Goal: Information Seeking & Learning: Compare options

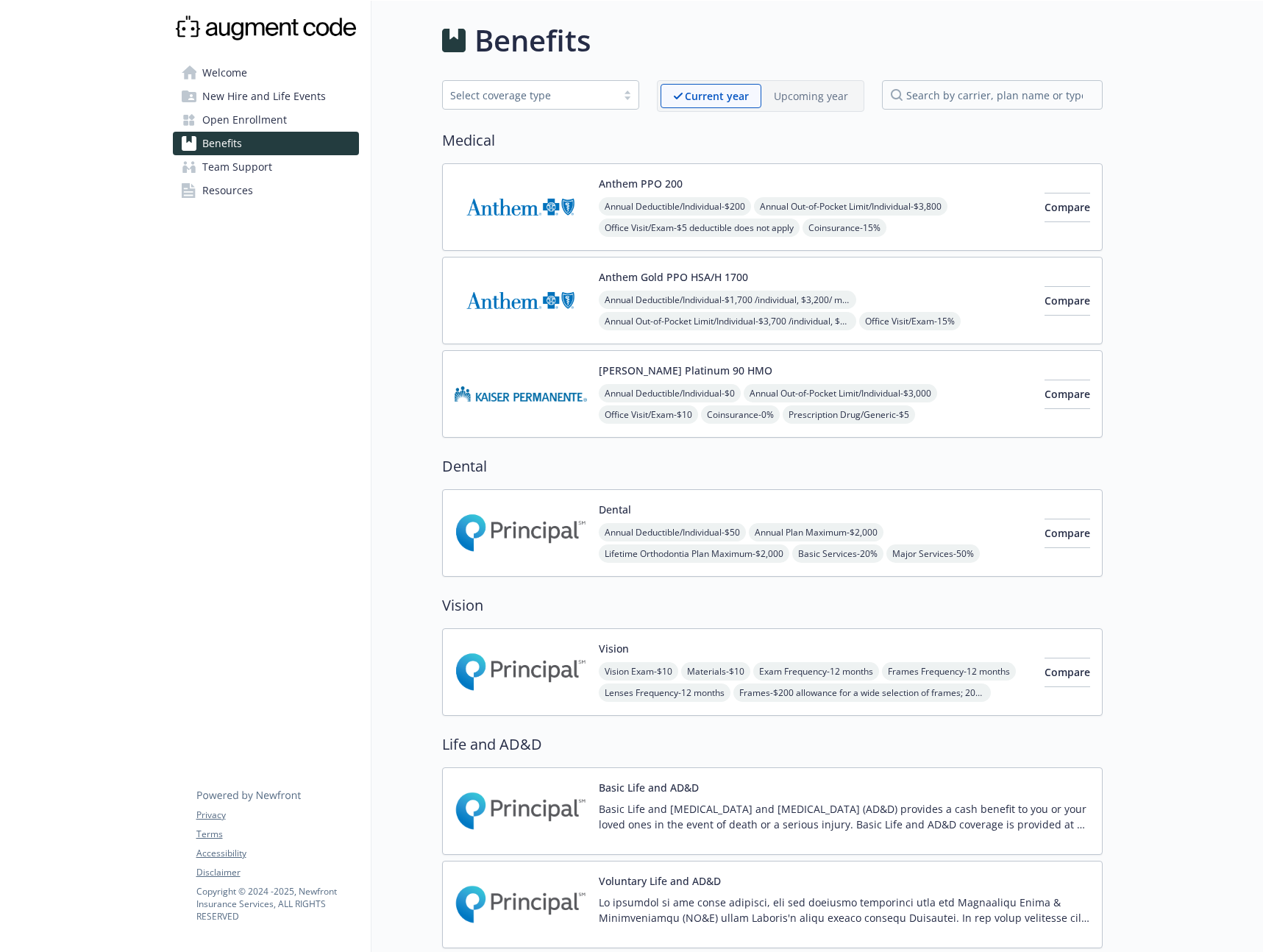
click at [801, 88] on p "Upcoming year" at bounding box center [811, 95] width 74 height 16
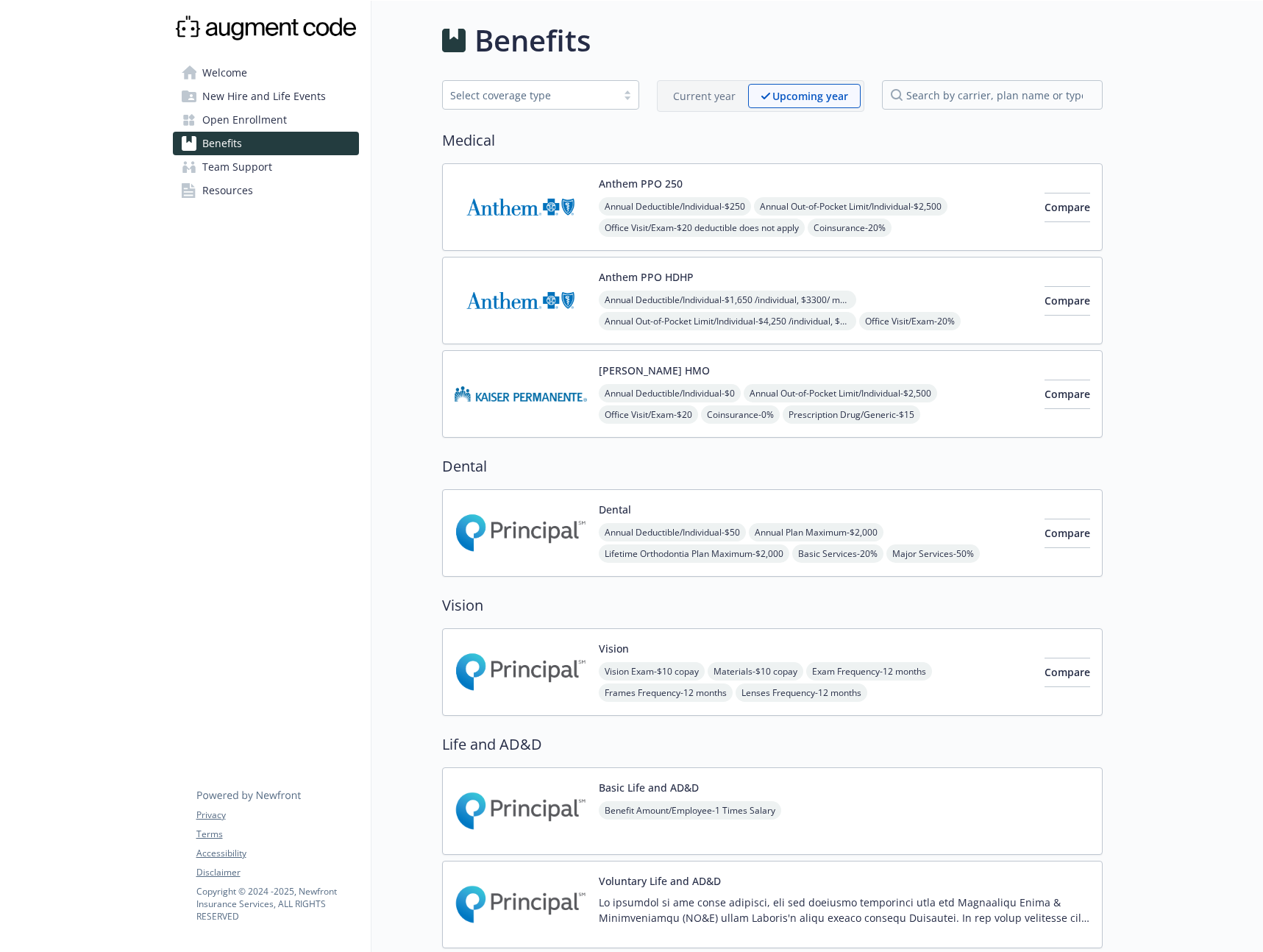
click at [705, 100] on p "Current year" at bounding box center [704, 95] width 62 height 16
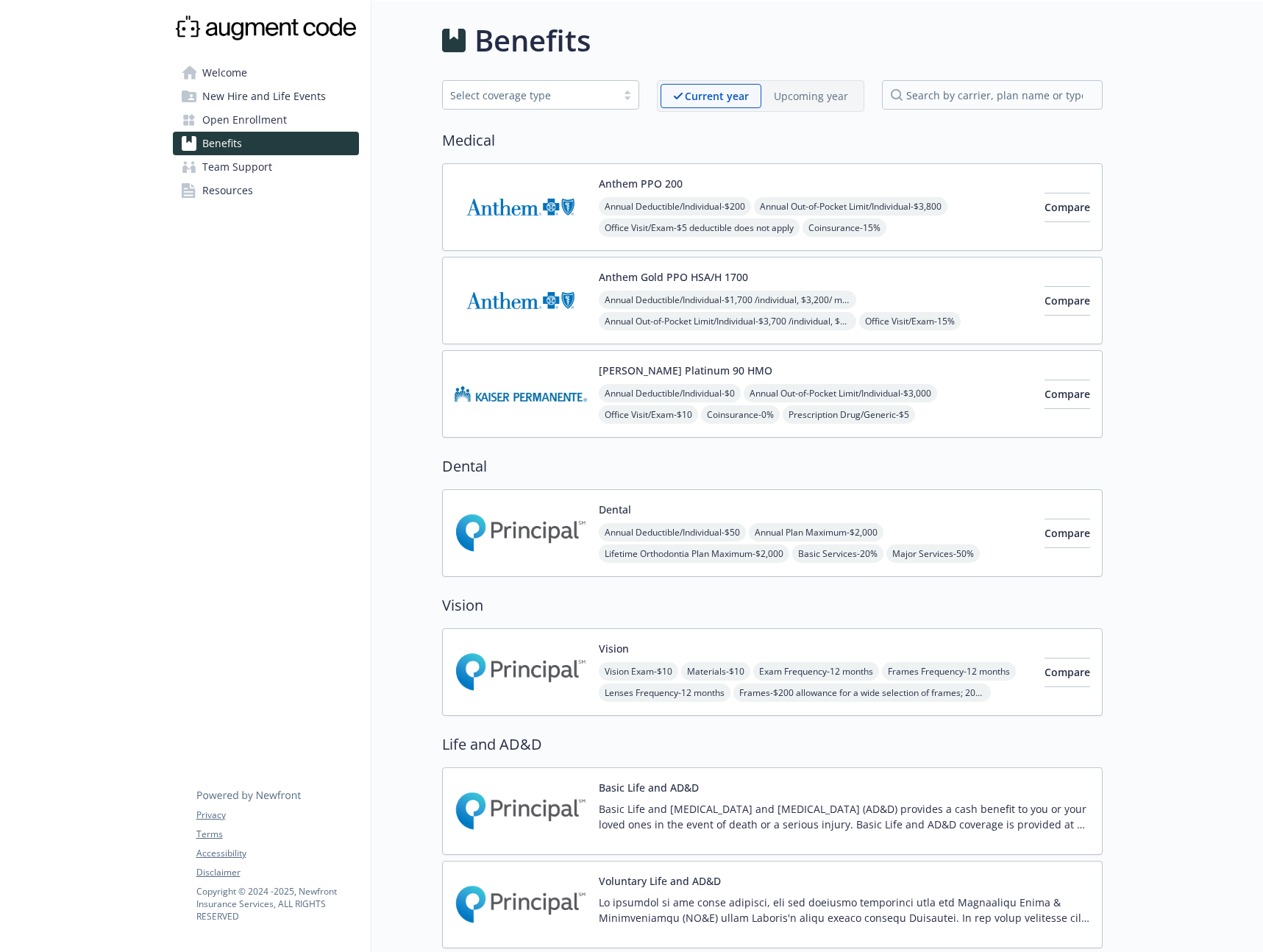
click at [781, 90] on p "Upcoming year" at bounding box center [811, 95] width 74 height 16
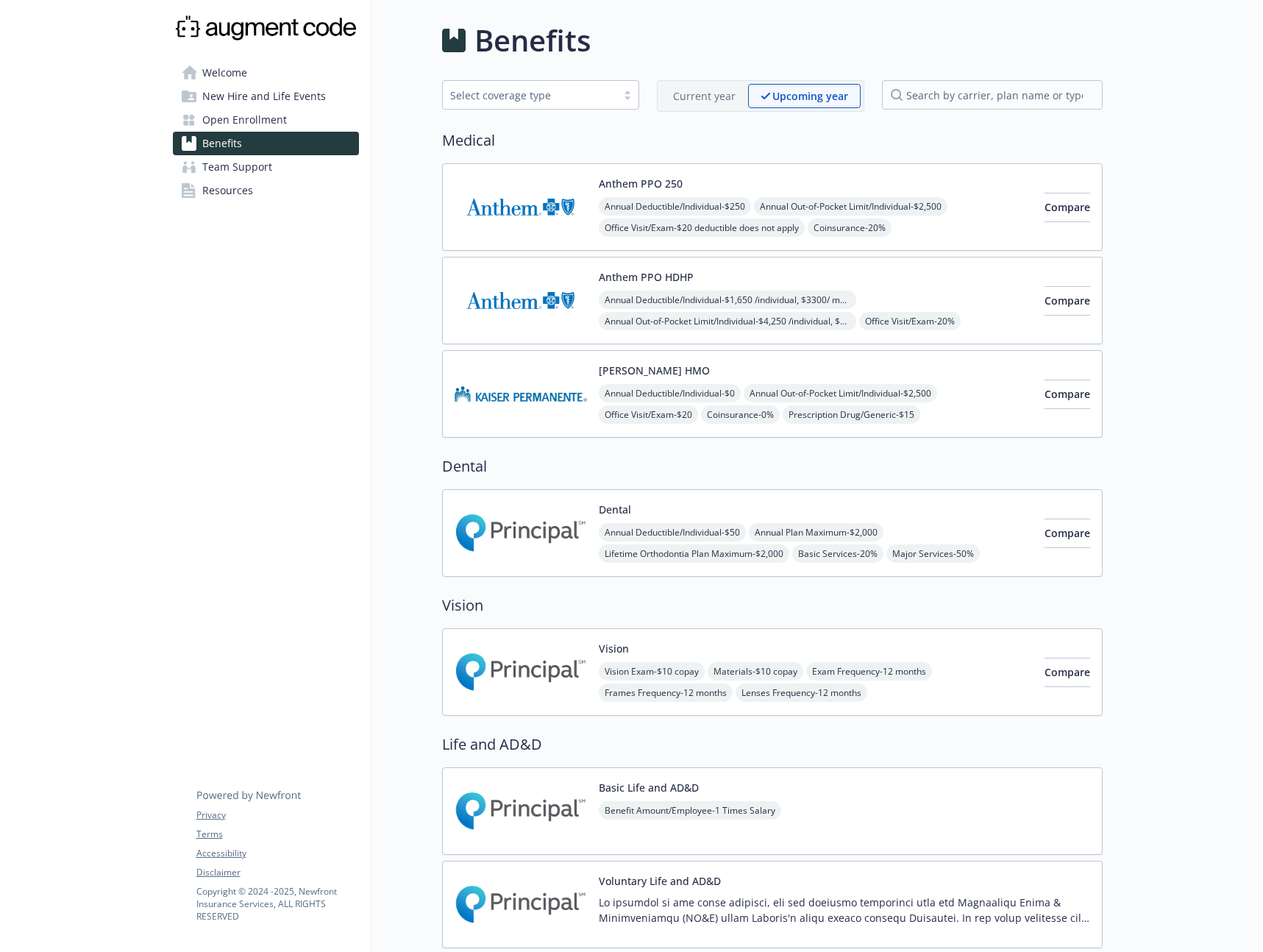
click at [786, 95] on p "Upcoming year" at bounding box center [810, 95] width 76 height 16
click at [718, 99] on p "Current year" at bounding box center [704, 95] width 62 height 16
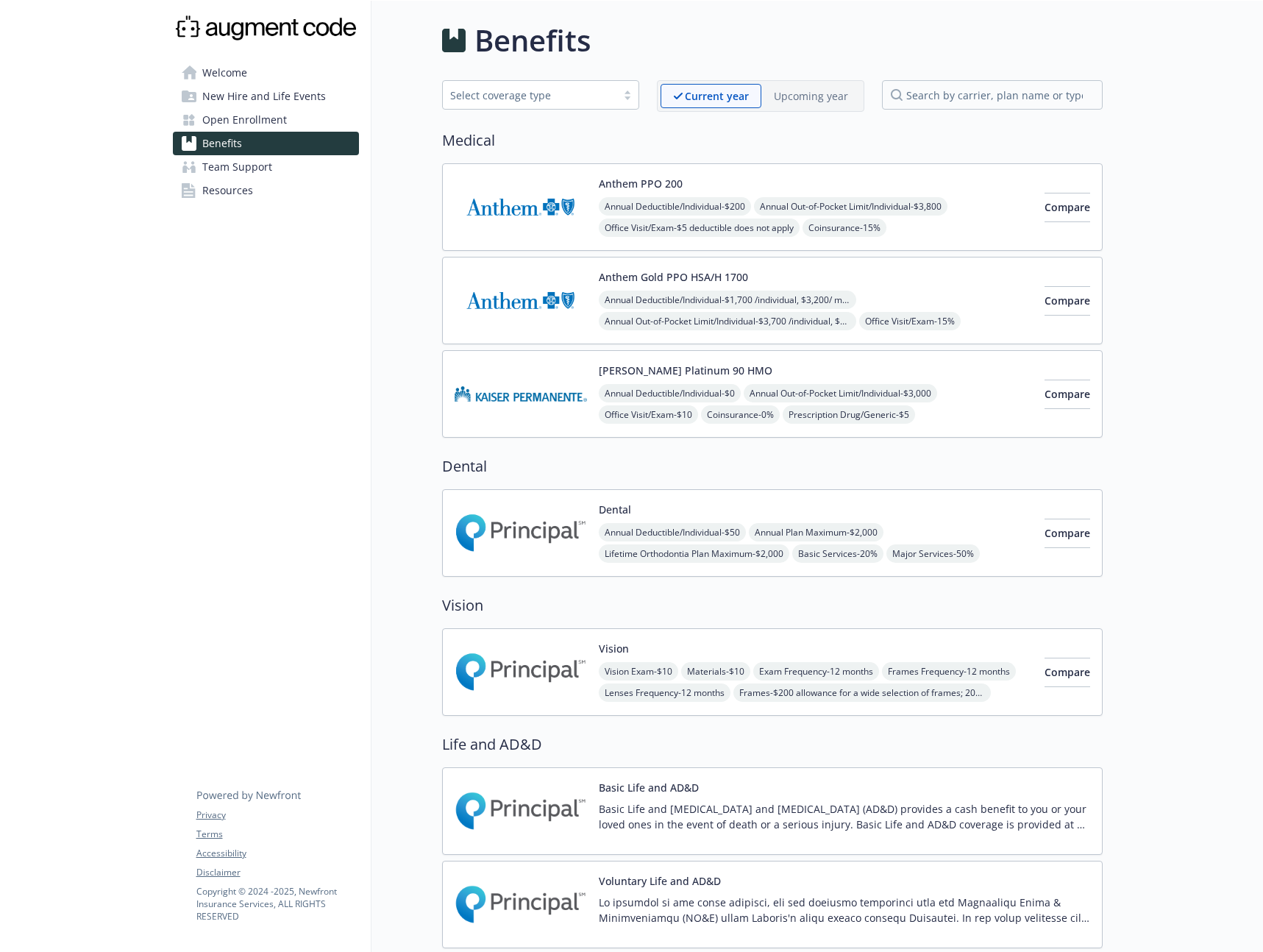
click at [772, 97] on div "Upcoming year" at bounding box center [811, 96] width 99 height 25
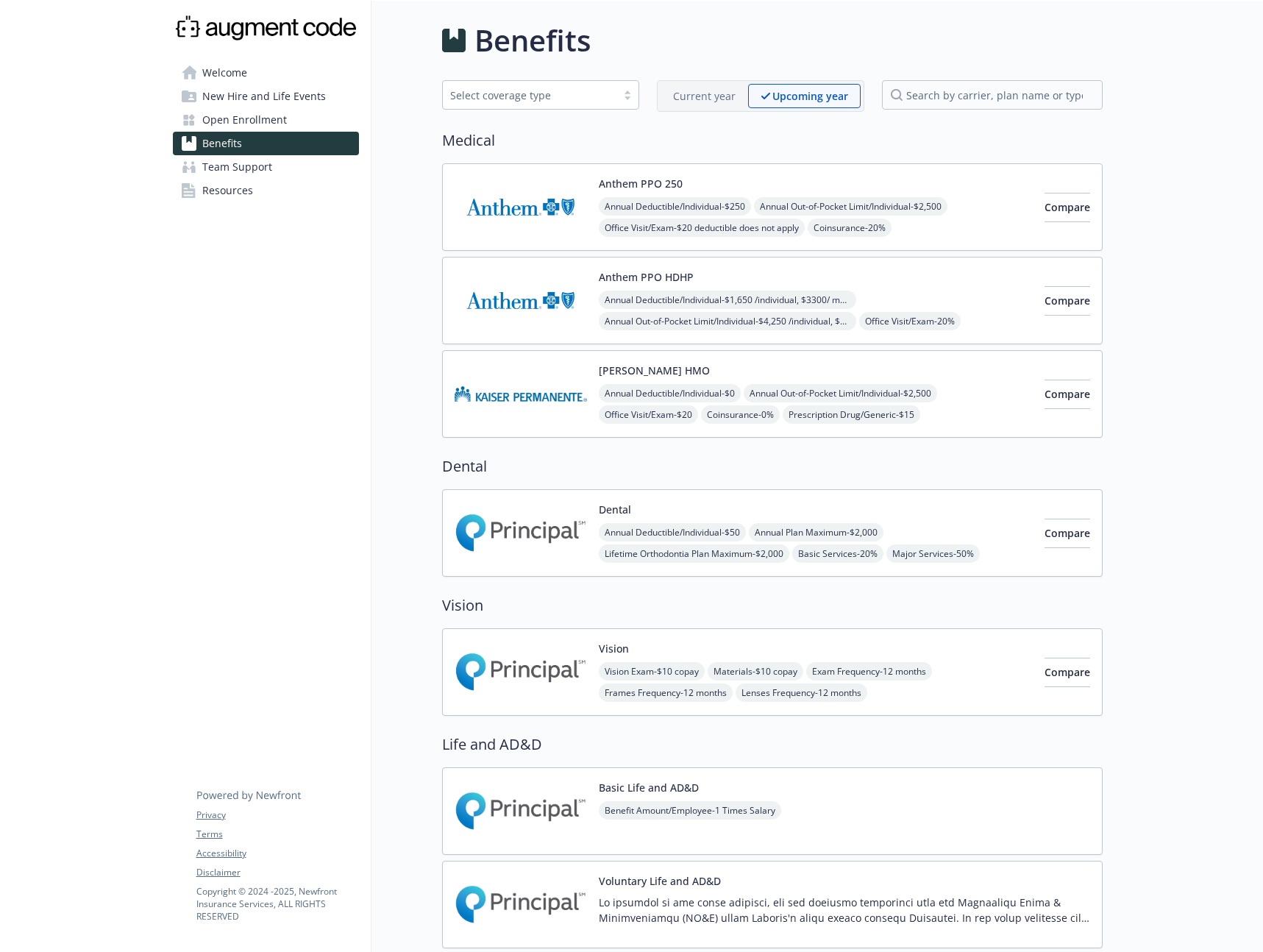
click at [707, 100] on p "Current year" at bounding box center [704, 95] width 62 height 16
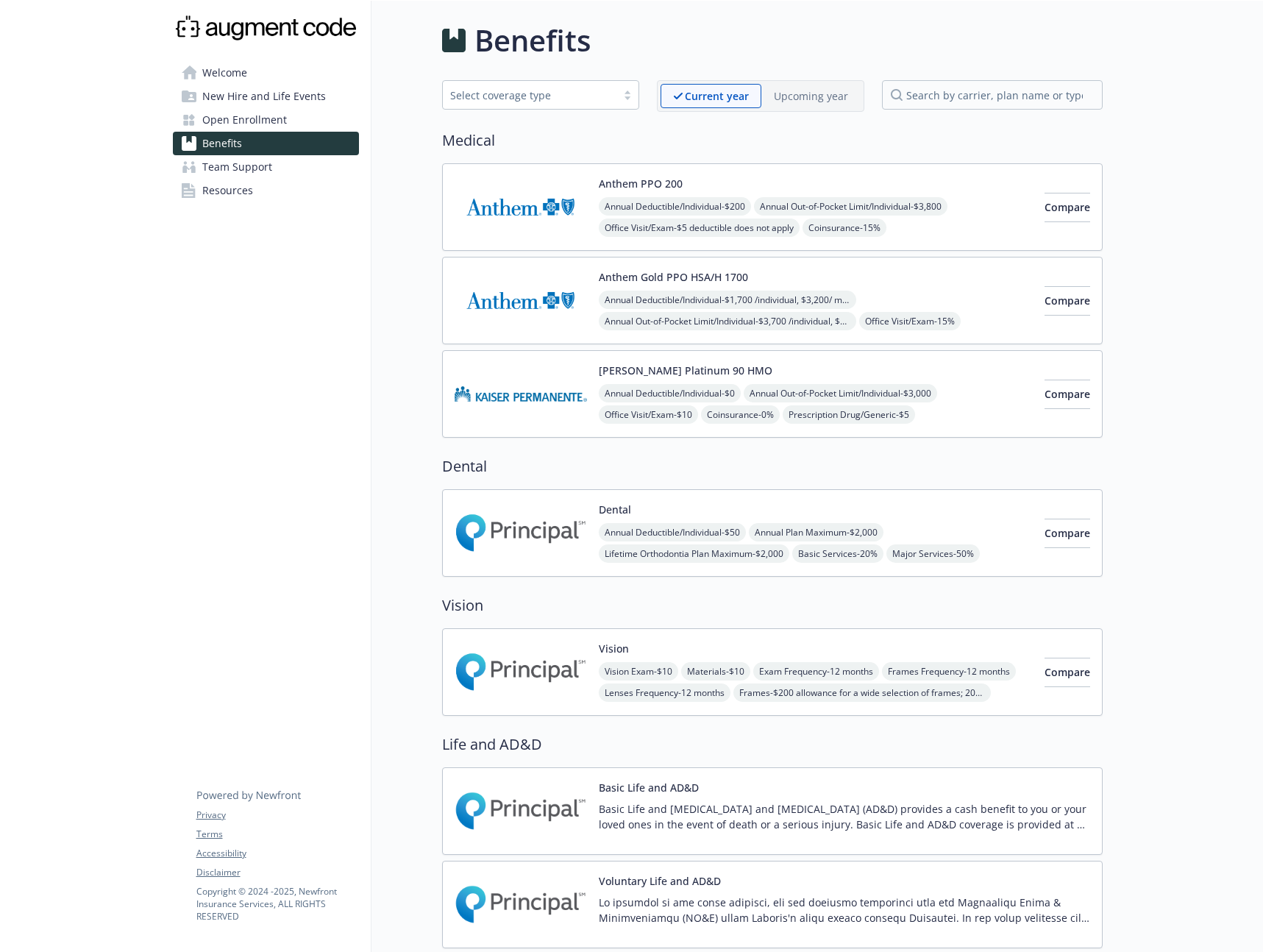
click at [773, 93] on div "Upcoming year" at bounding box center [811, 96] width 99 height 25
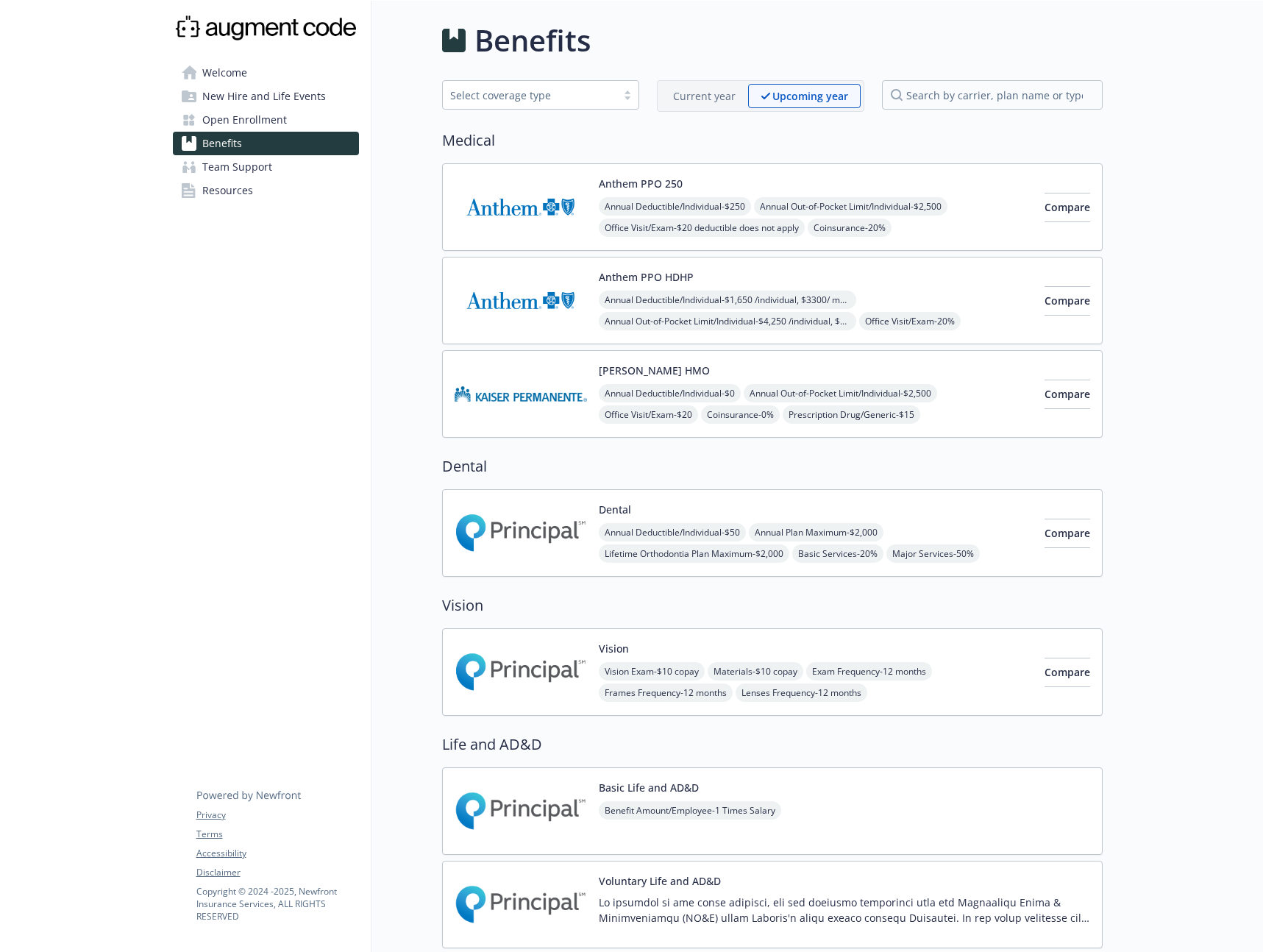
click at [717, 98] on p "Current year" at bounding box center [704, 95] width 62 height 16
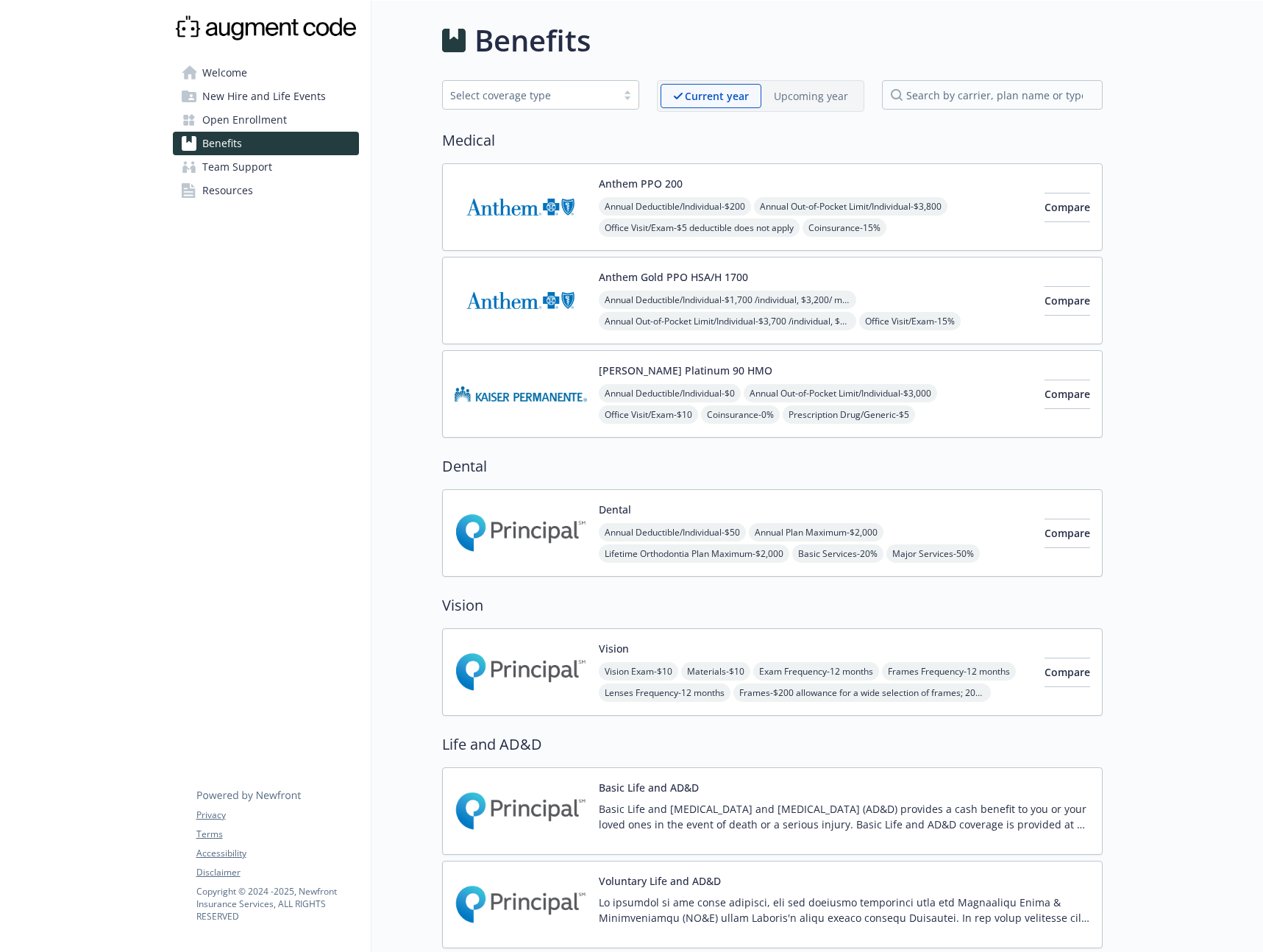
click at [775, 98] on p "Upcoming year" at bounding box center [811, 95] width 74 height 16
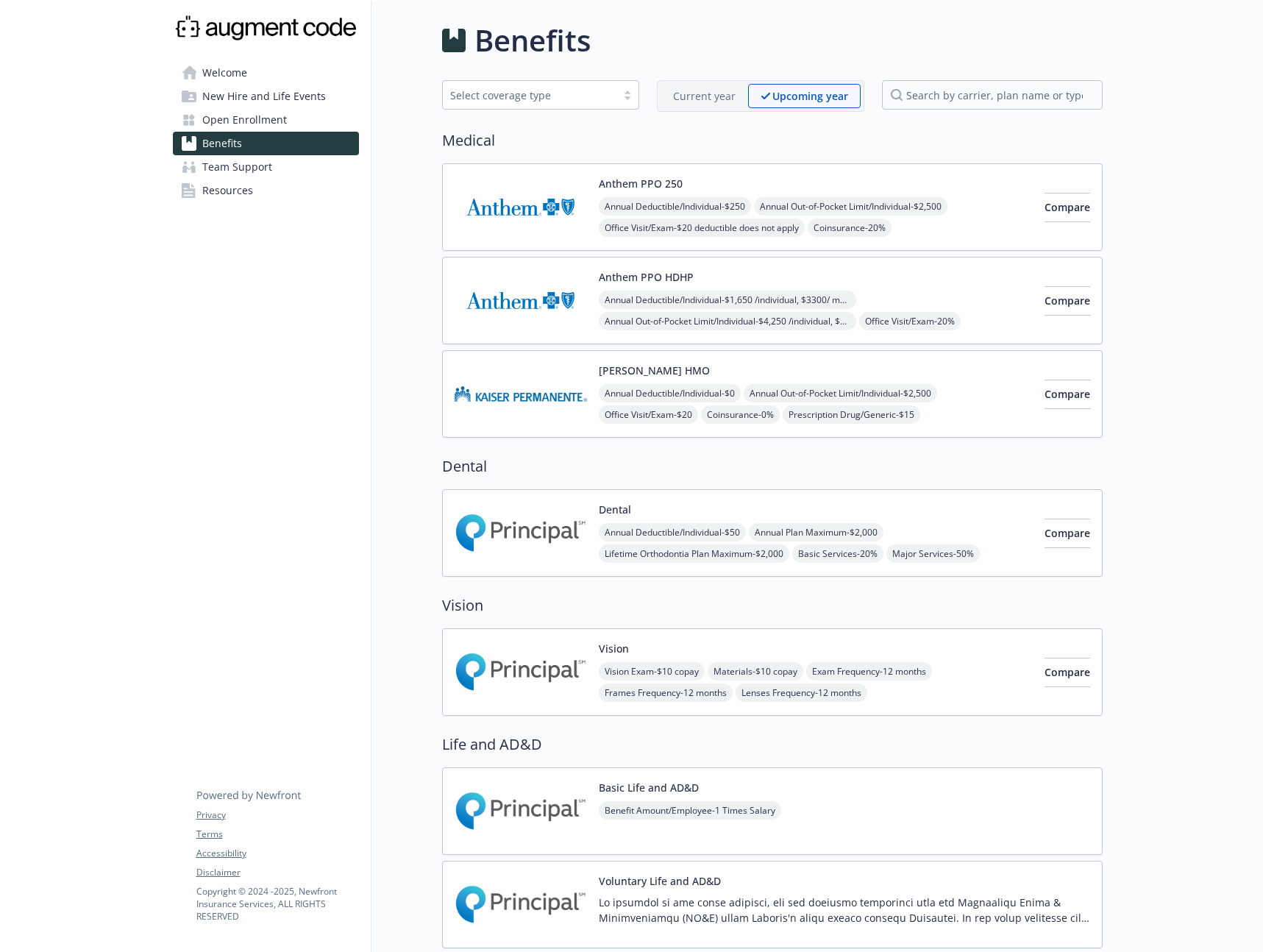
click at [715, 102] on p "Current year" at bounding box center [704, 95] width 62 height 16
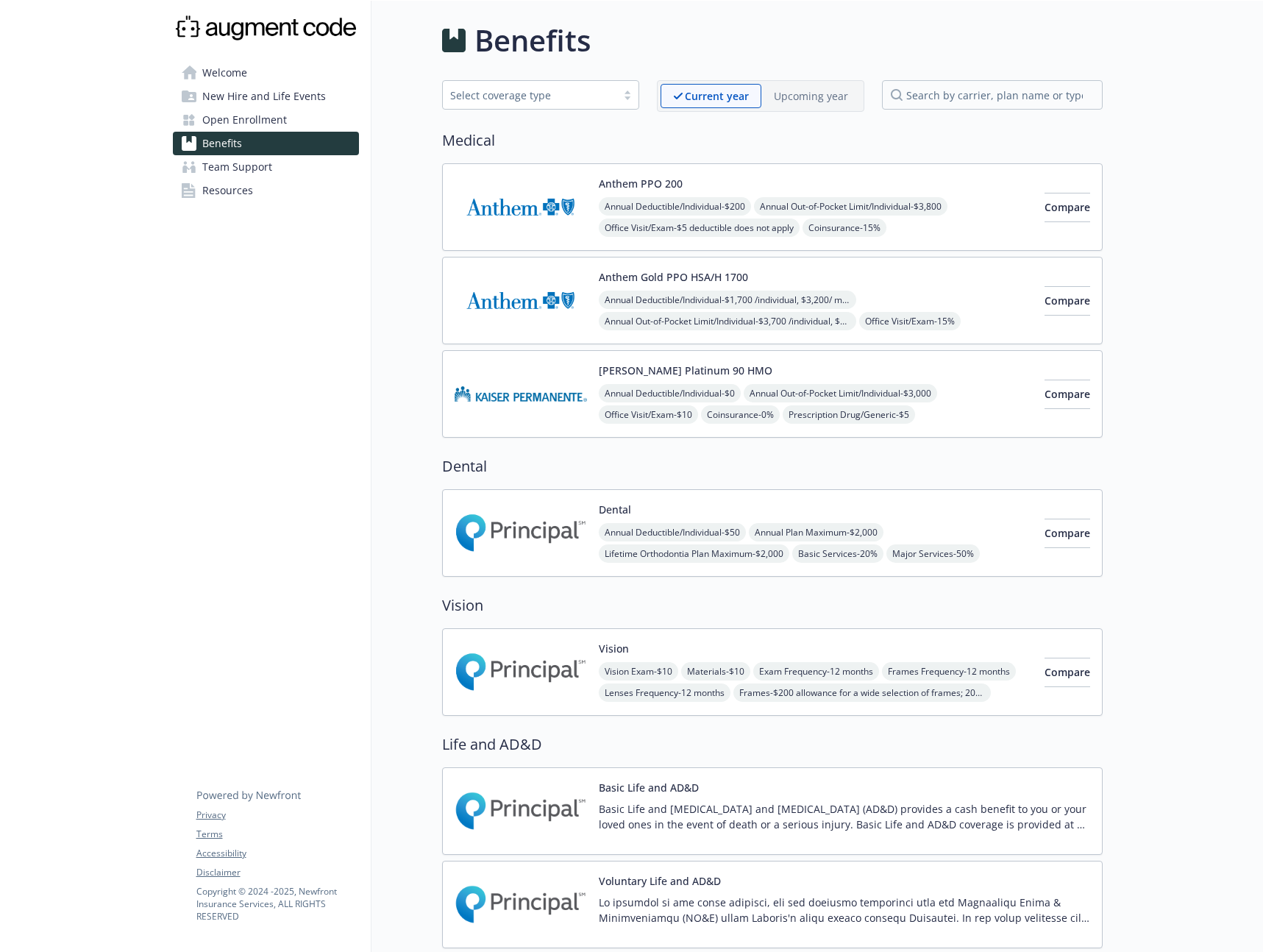
click at [787, 99] on p "Upcoming year" at bounding box center [811, 95] width 74 height 16
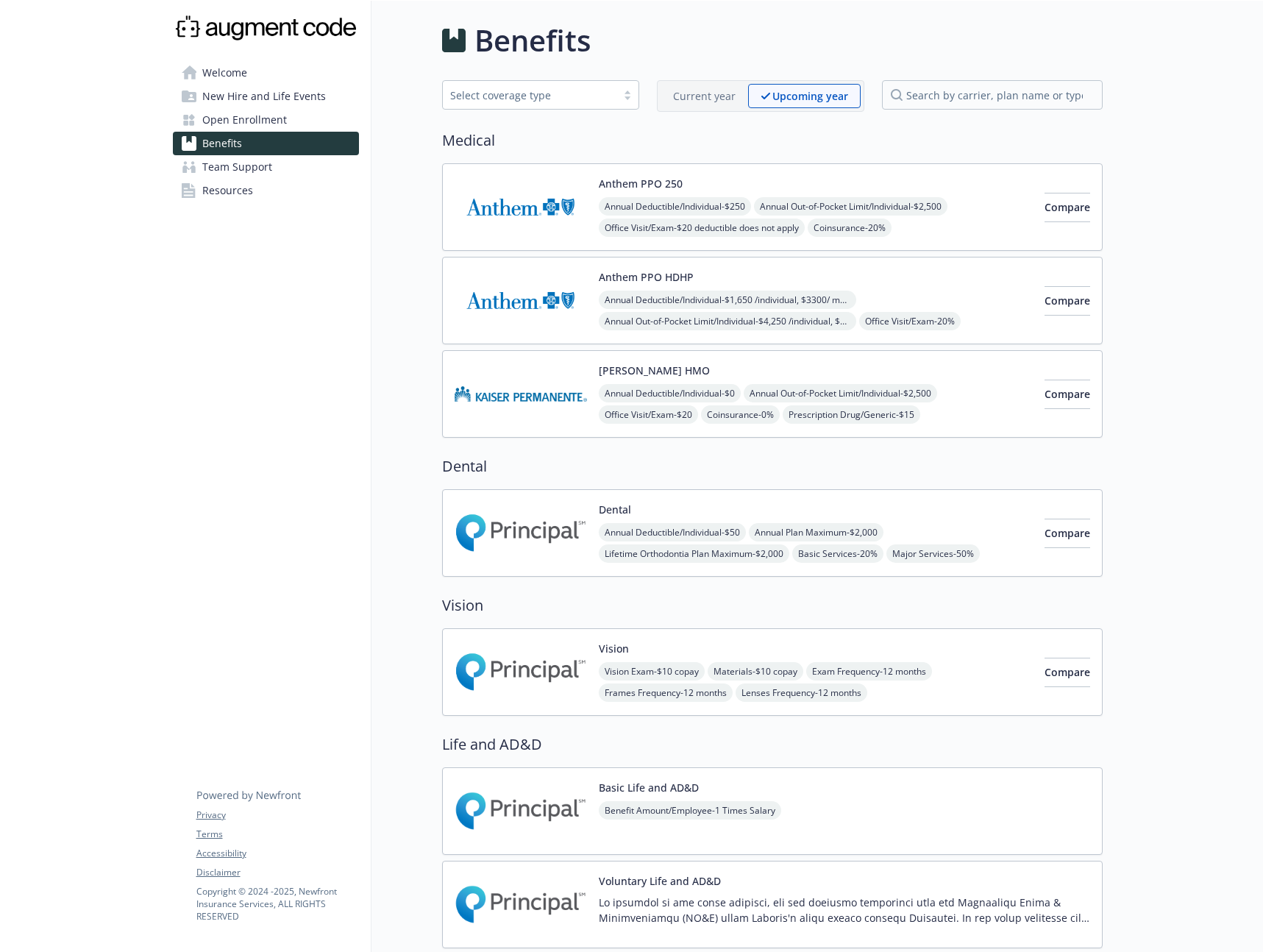
click at [708, 99] on p "Current year" at bounding box center [704, 95] width 62 height 16
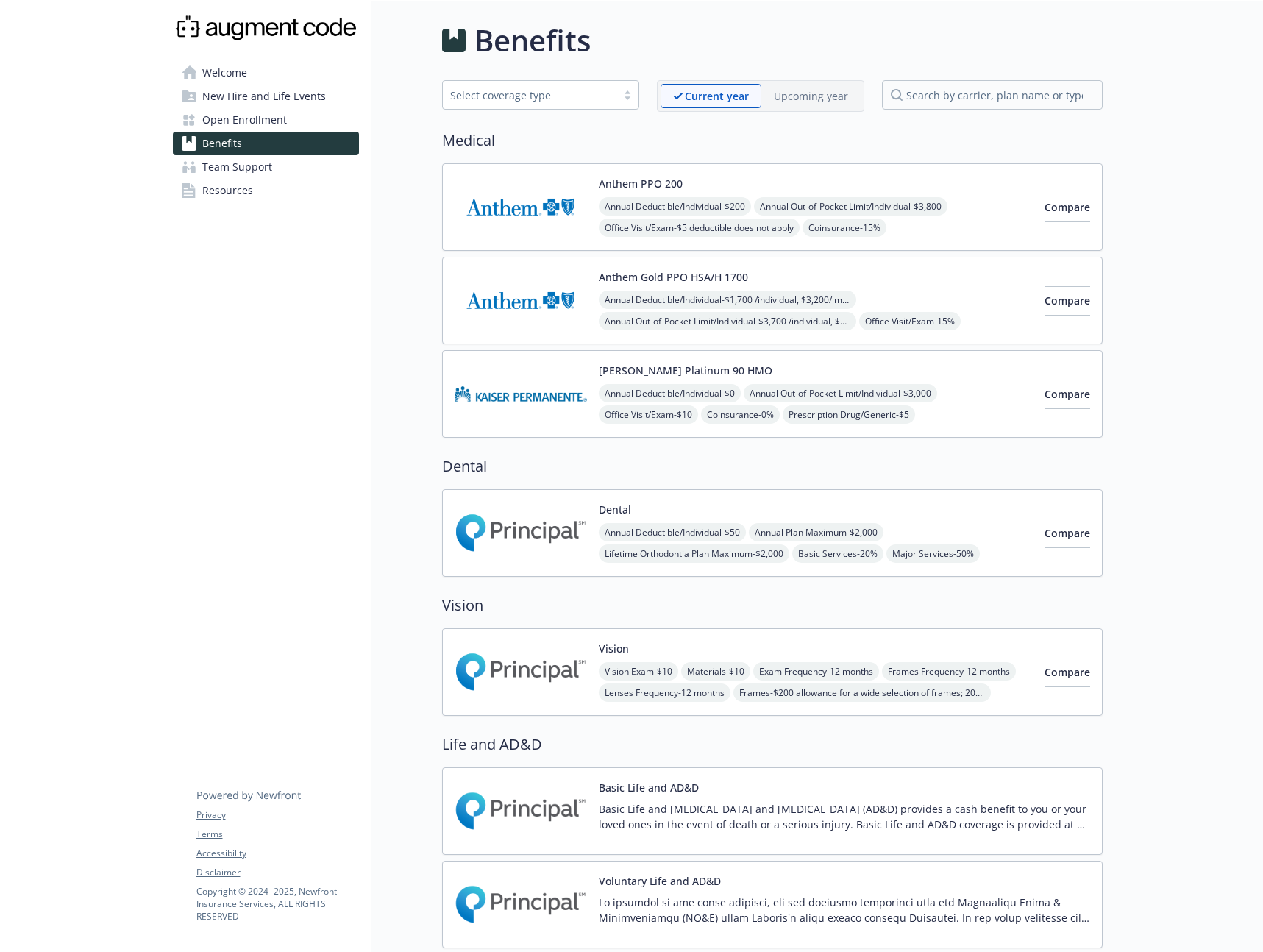
click at [791, 99] on p "Upcoming year" at bounding box center [811, 95] width 74 height 16
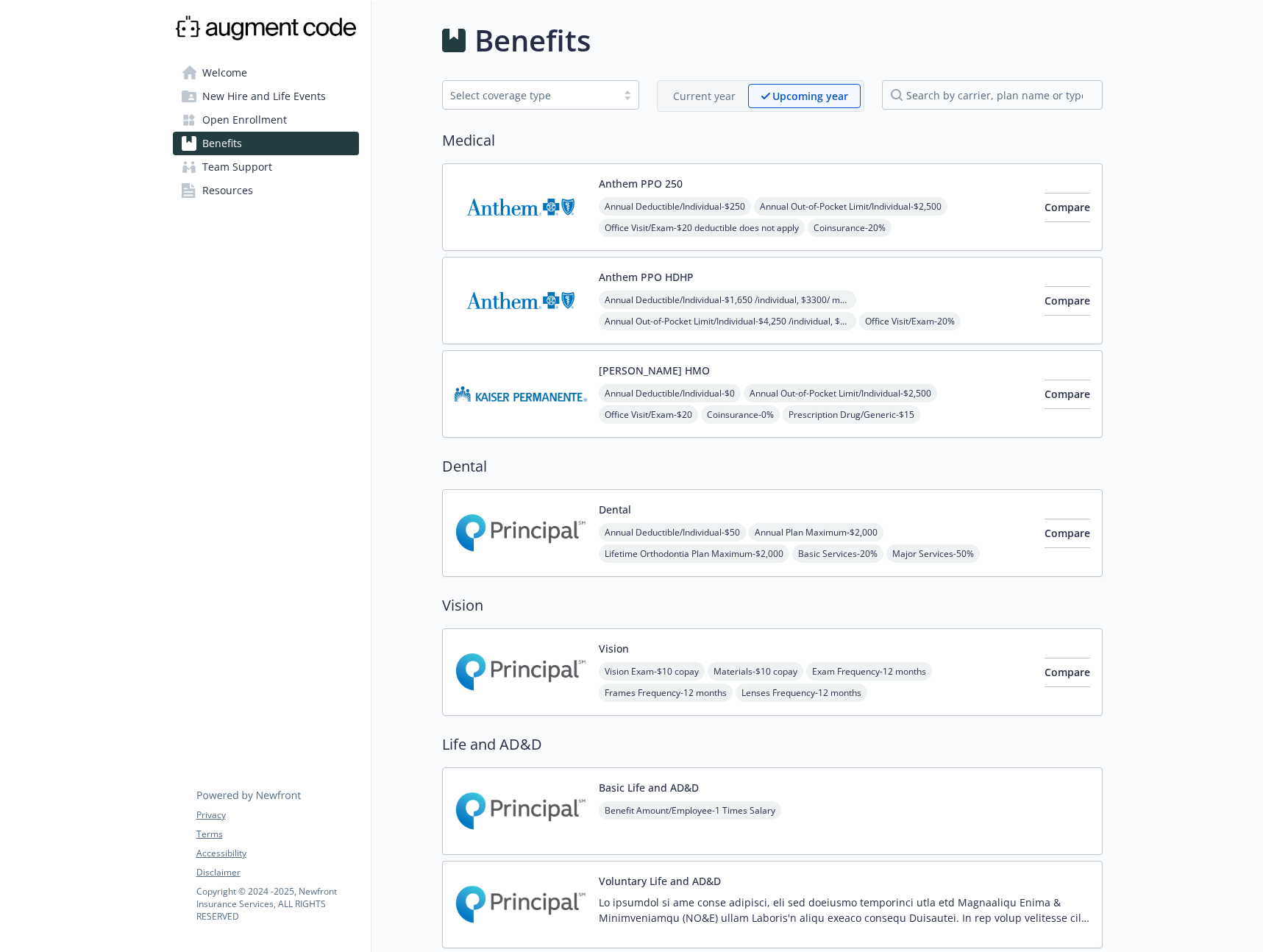
click at [703, 89] on p "Current year" at bounding box center [704, 95] width 62 height 16
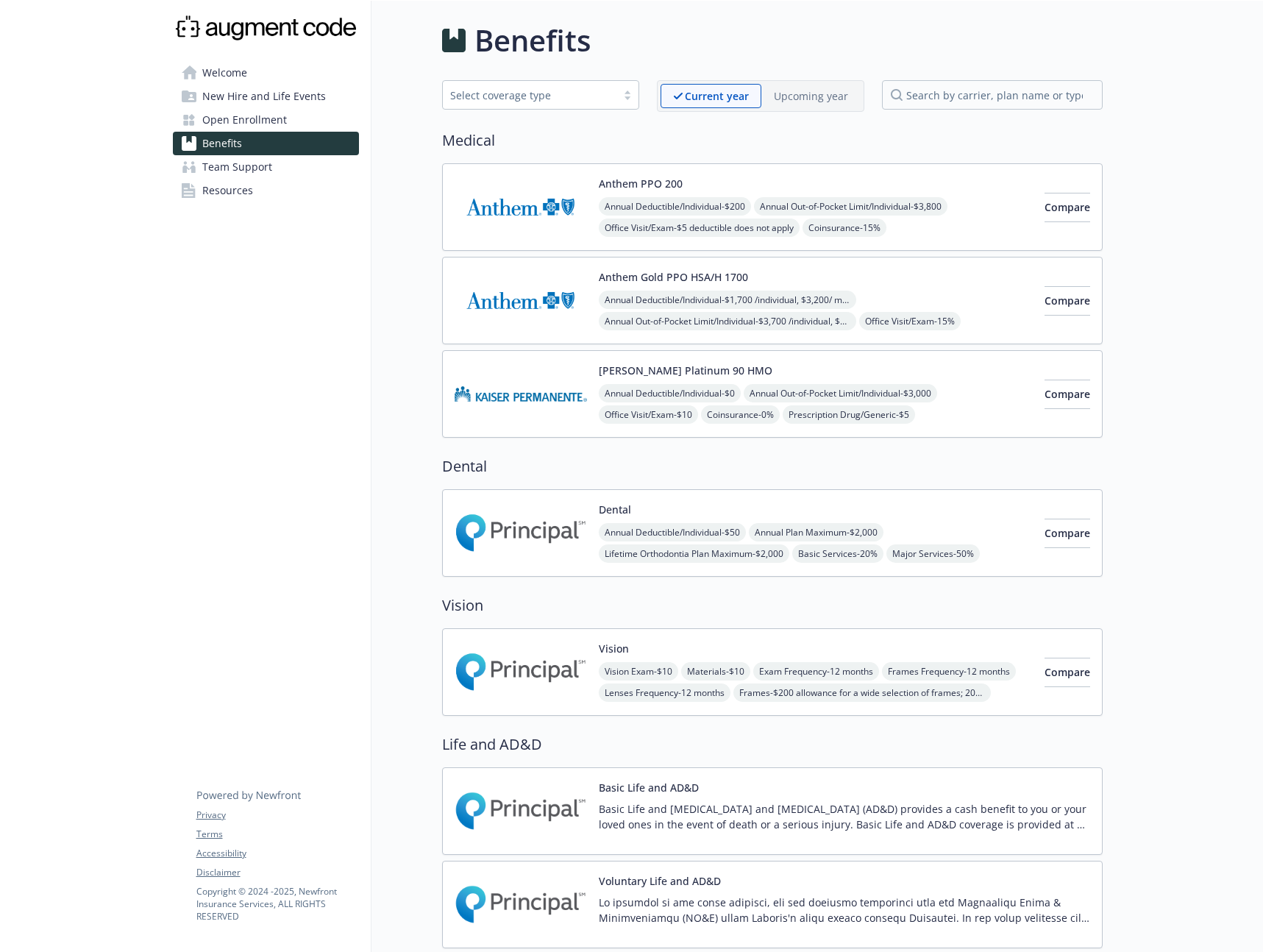
click at [777, 85] on div "Upcoming year" at bounding box center [811, 96] width 99 height 25
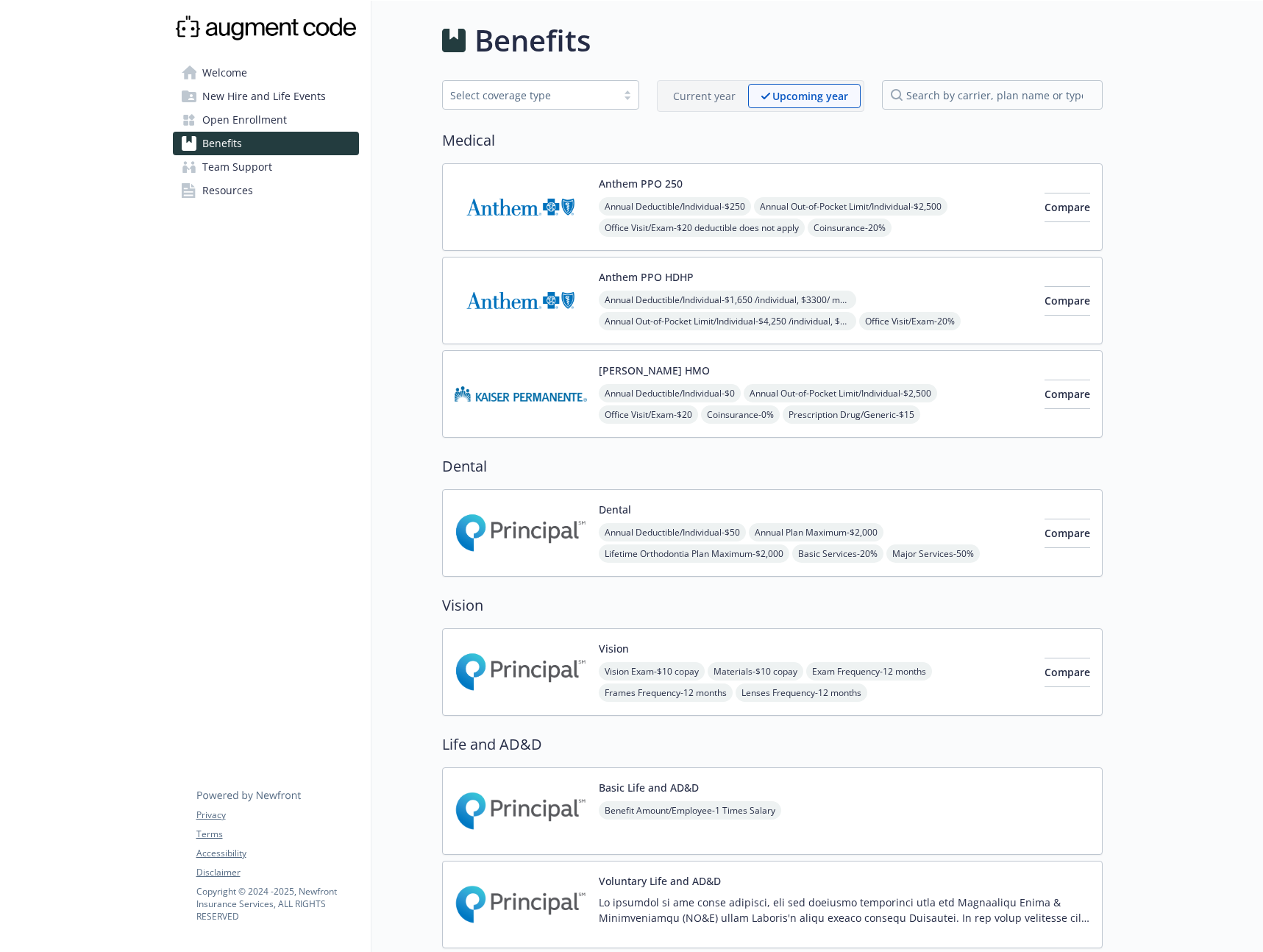
click at [702, 88] on p "Current year" at bounding box center [704, 95] width 62 height 16
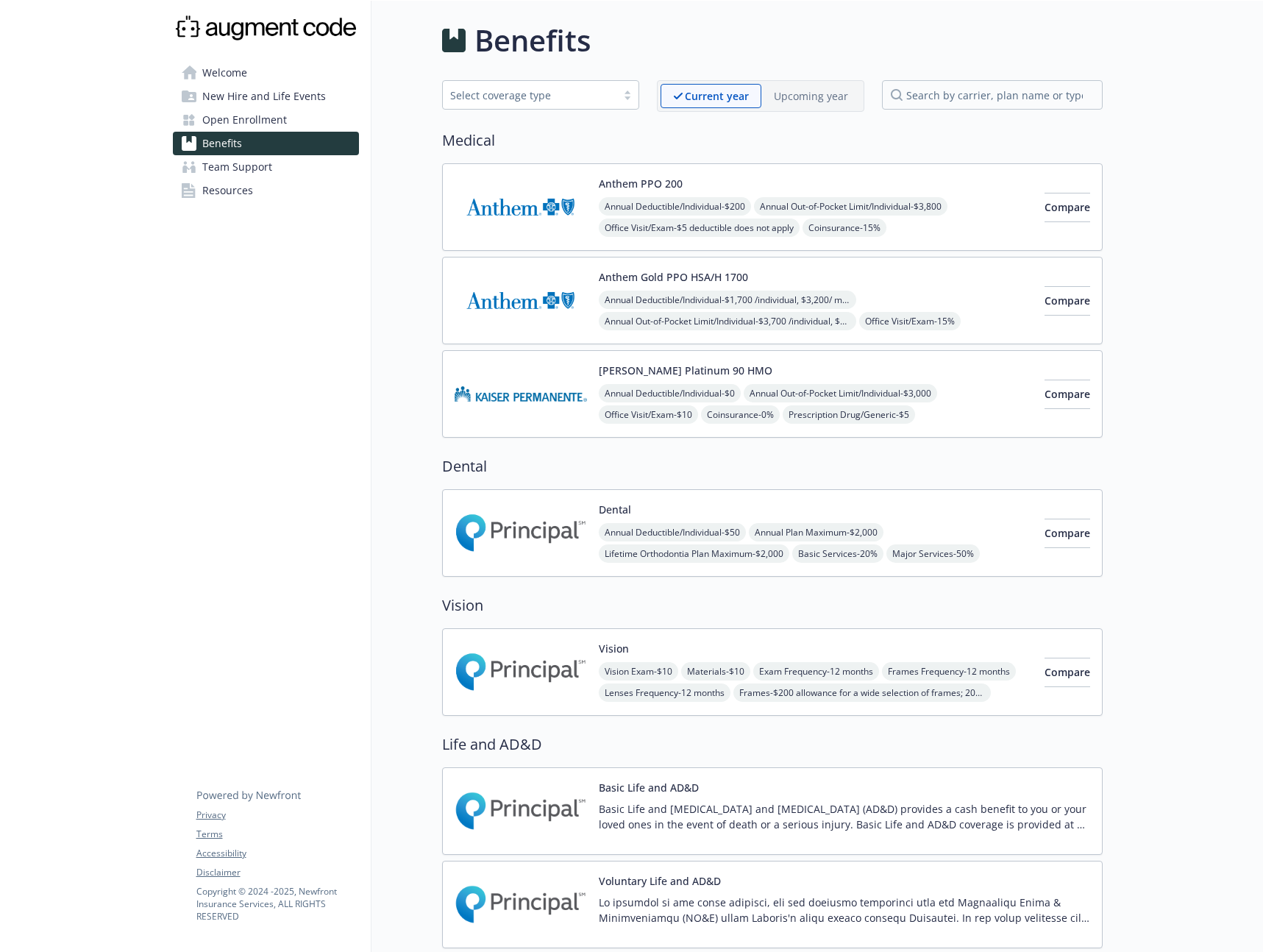
click at [796, 94] on p "Upcoming year" at bounding box center [811, 95] width 74 height 16
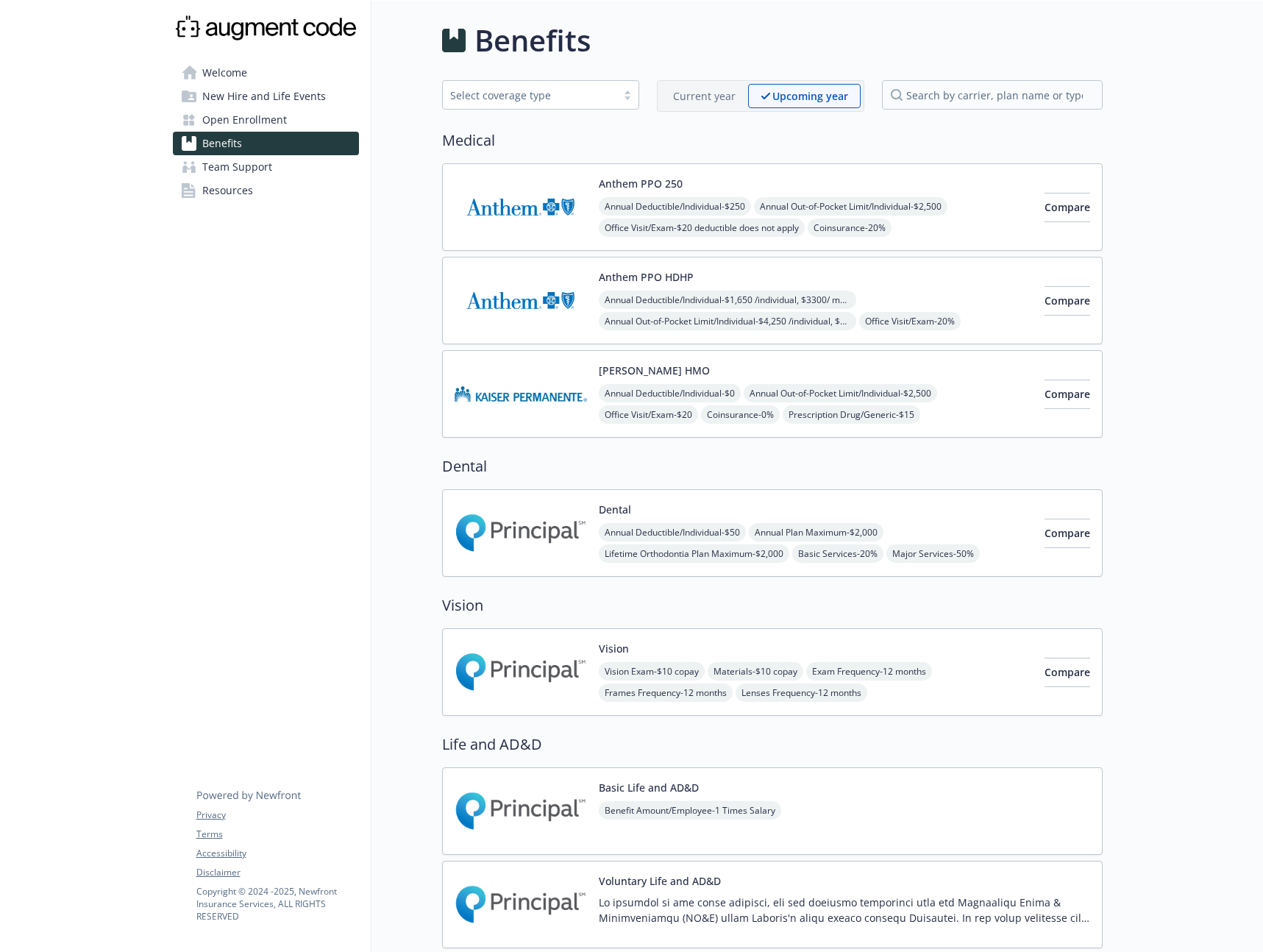
click at [728, 96] on p "Current year" at bounding box center [704, 95] width 62 height 16
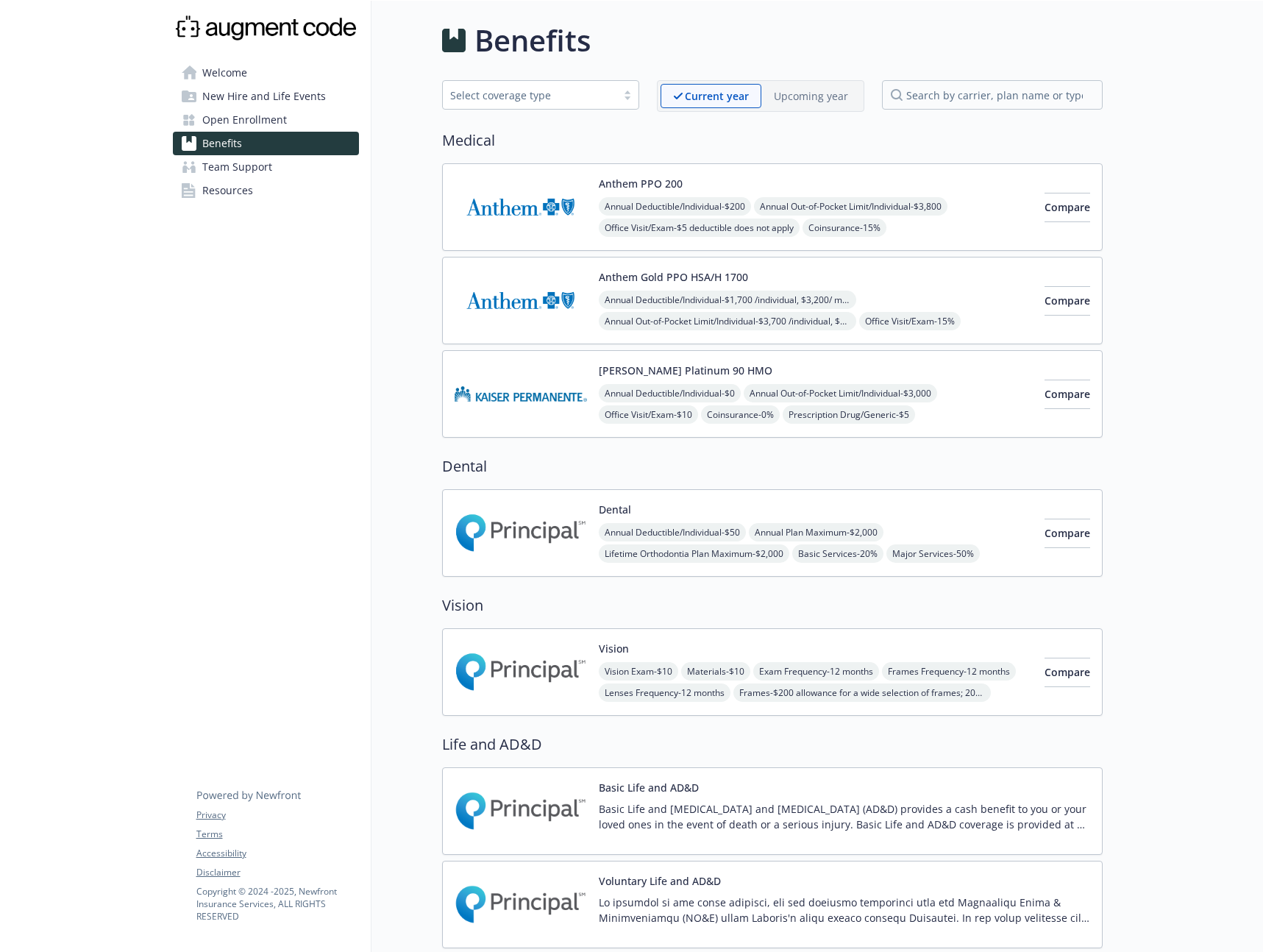
click at [783, 100] on p "Upcoming year" at bounding box center [811, 95] width 74 height 16
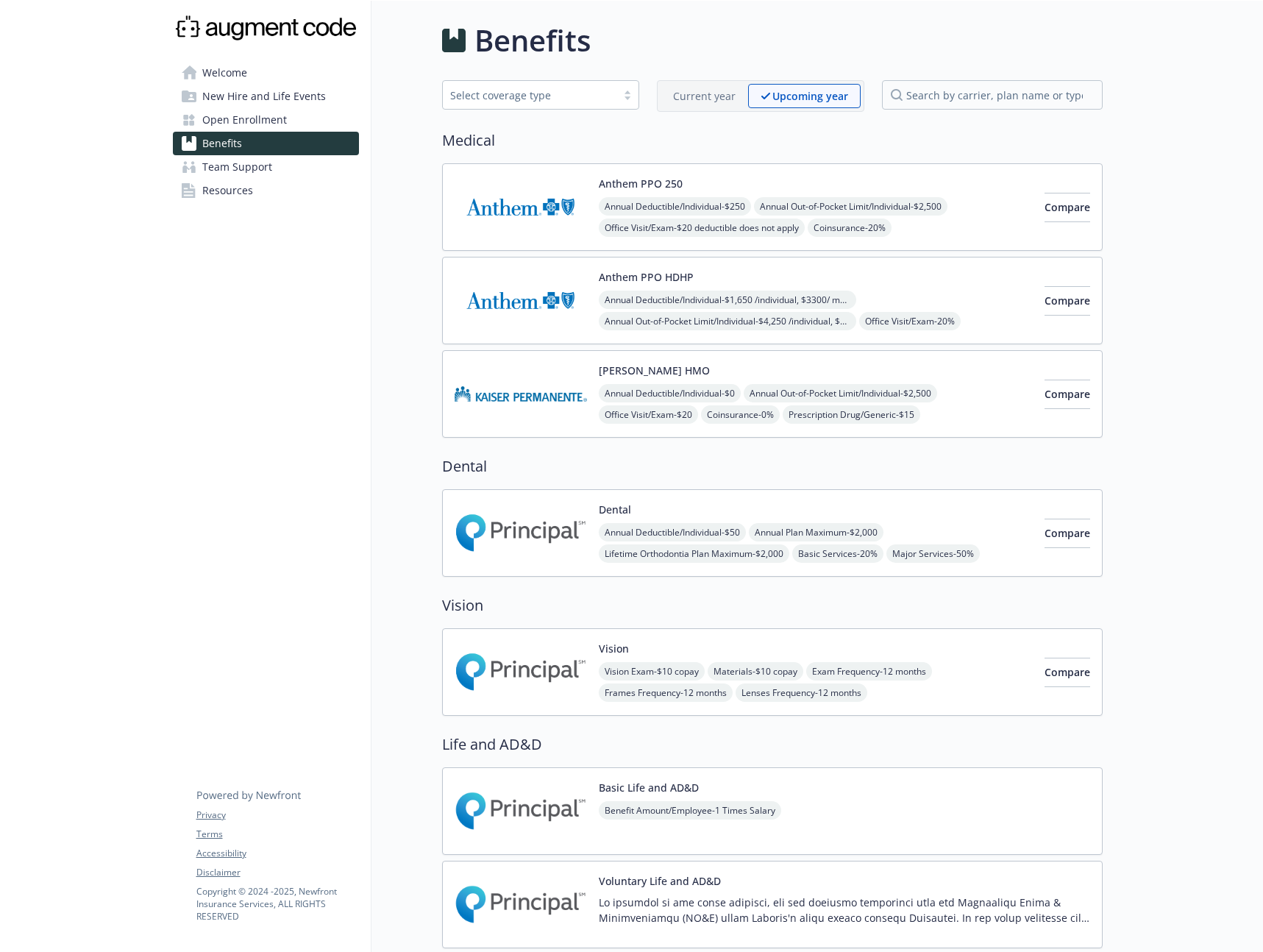
click at [721, 103] on p "Current year" at bounding box center [704, 95] width 62 height 16
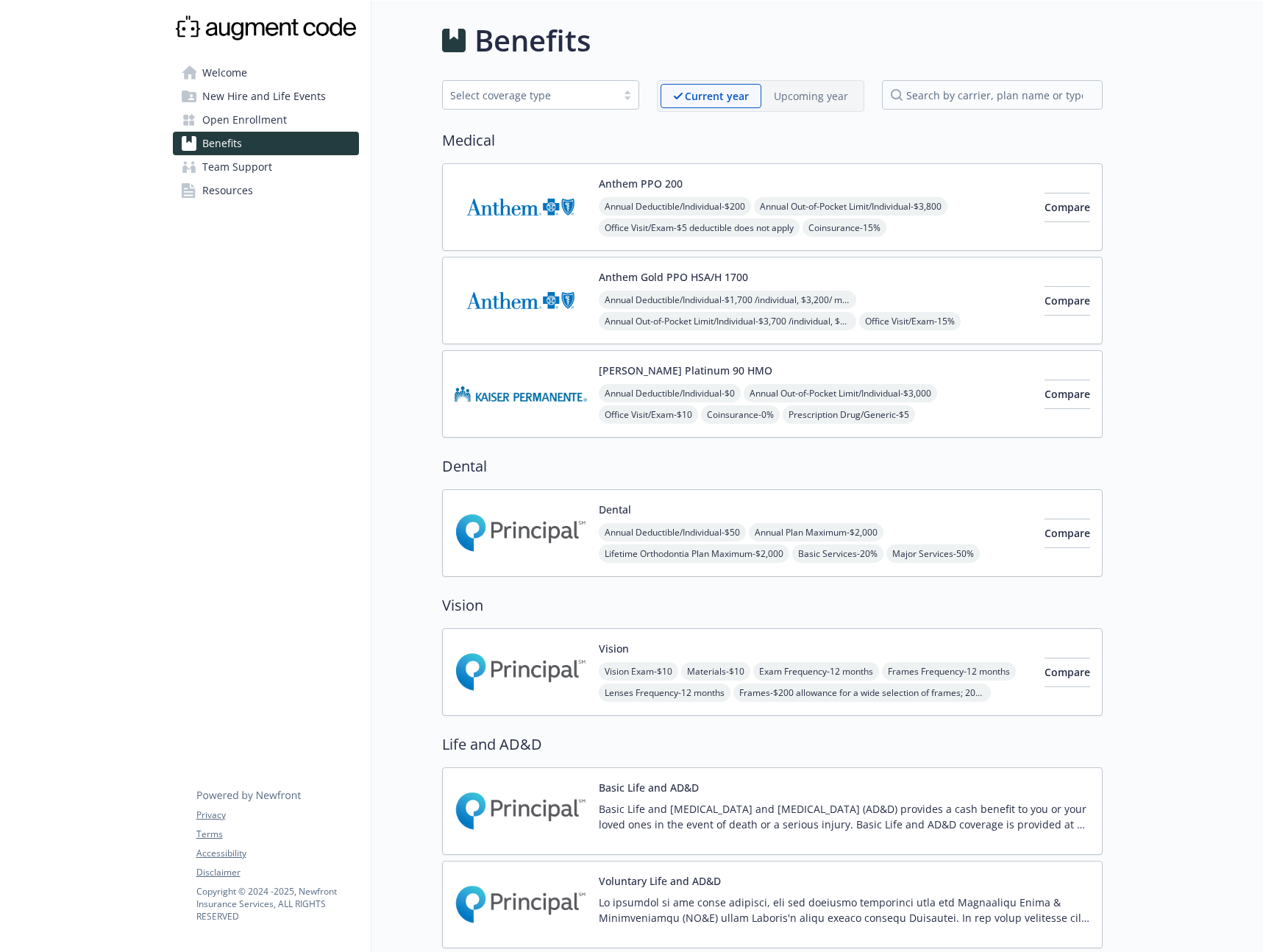
click at [785, 103] on div "Upcoming year" at bounding box center [811, 96] width 99 height 25
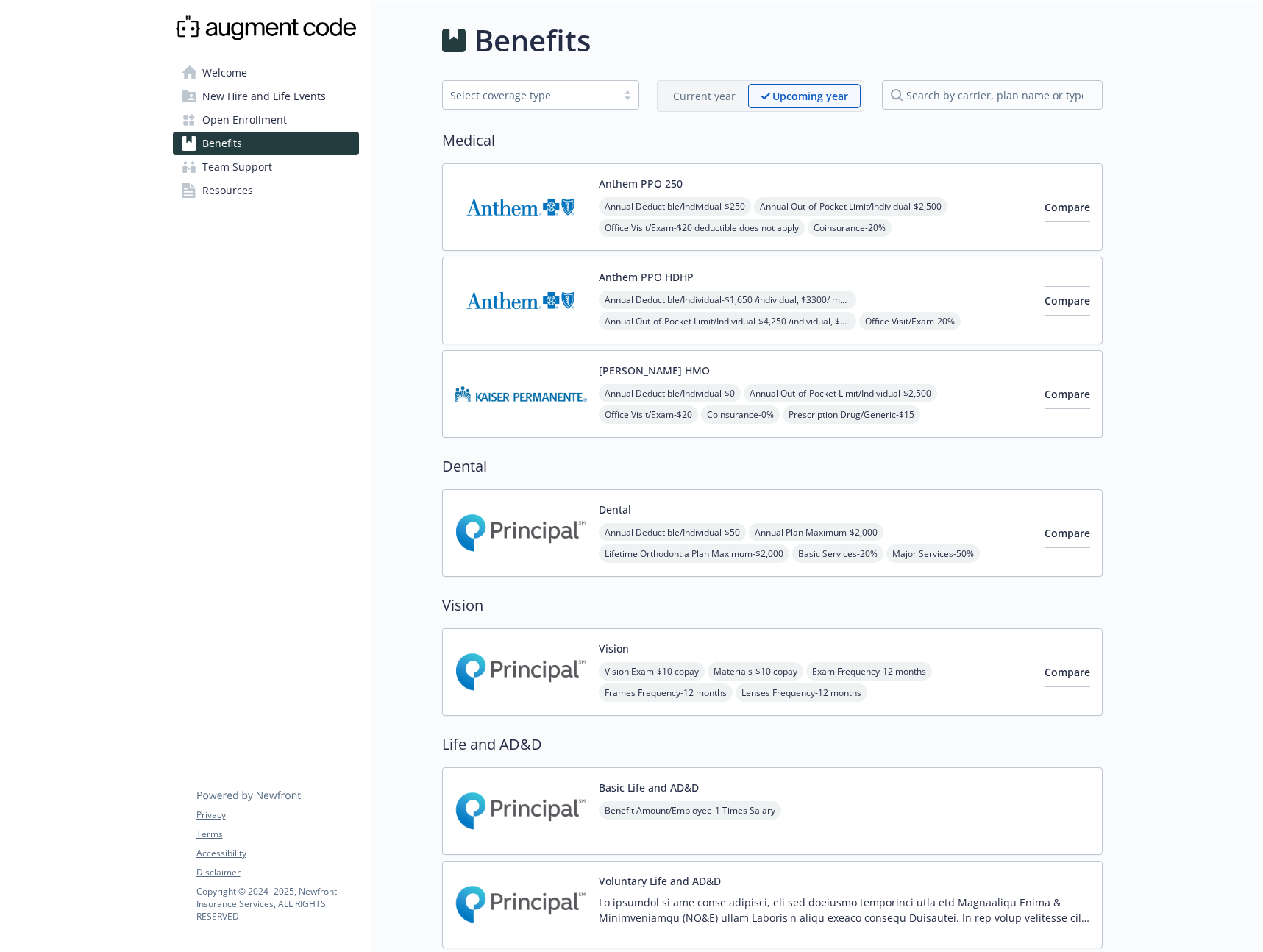
click at [728, 108] on div "Current year Upcoming year" at bounding box center [761, 96] width 208 height 32
click at [723, 102] on p "Current year" at bounding box center [704, 95] width 62 height 16
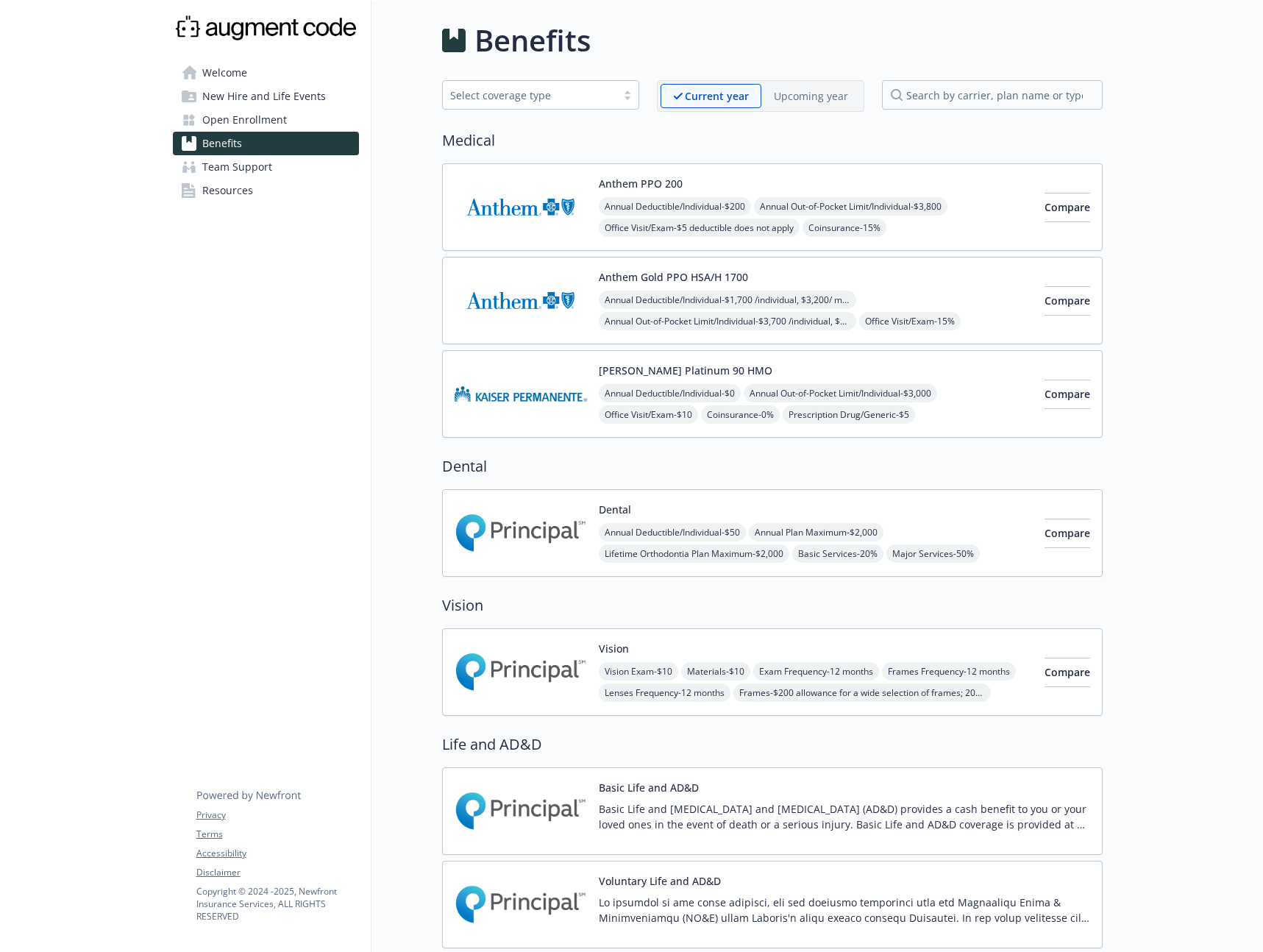
click at [777, 96] on p "Upcoming year" at bounding box center [811, 95] width 74 height 16
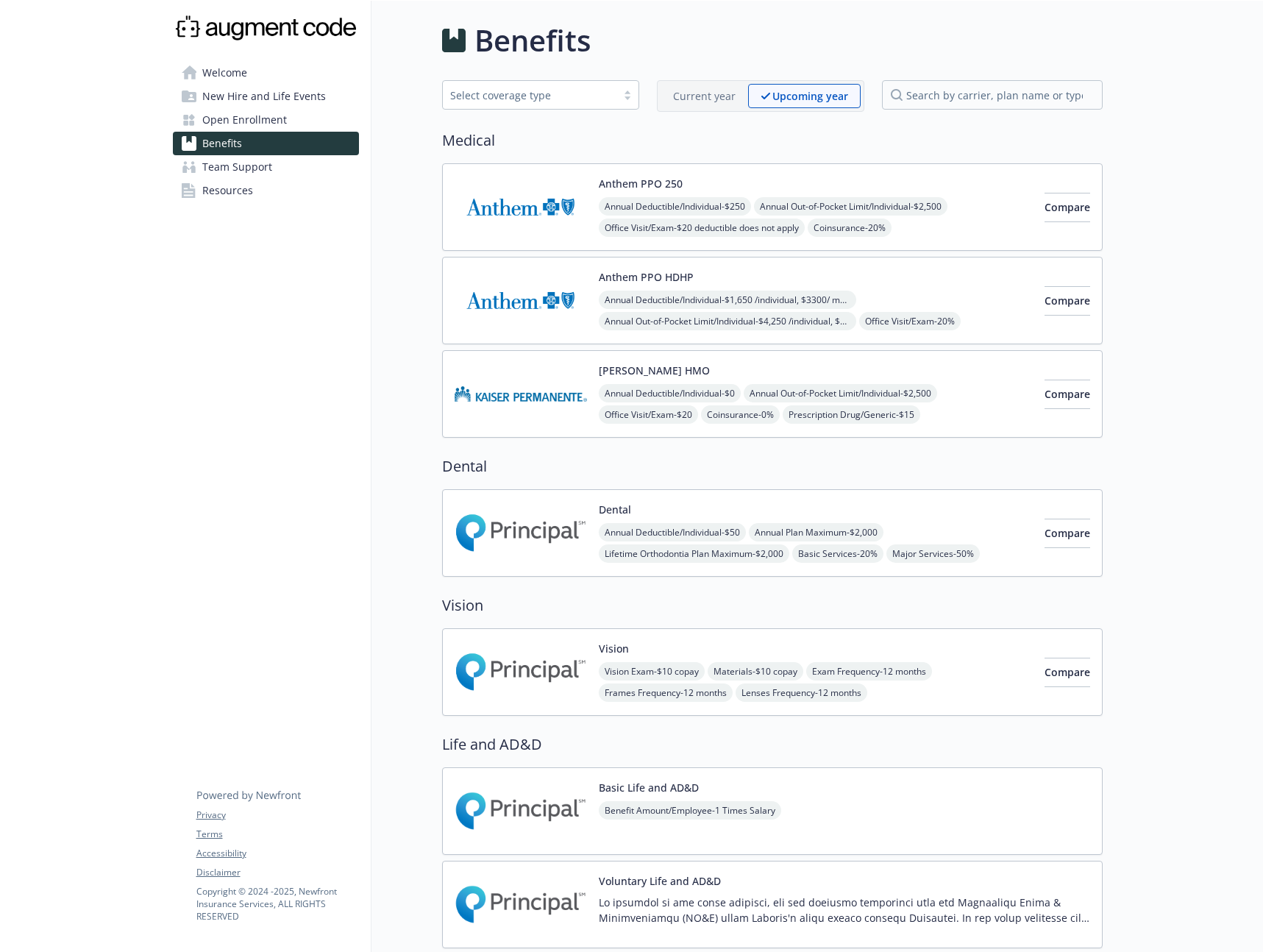
click at [721, 106] on div "Current year" at bounding box center [704, 96] width 88 height 25
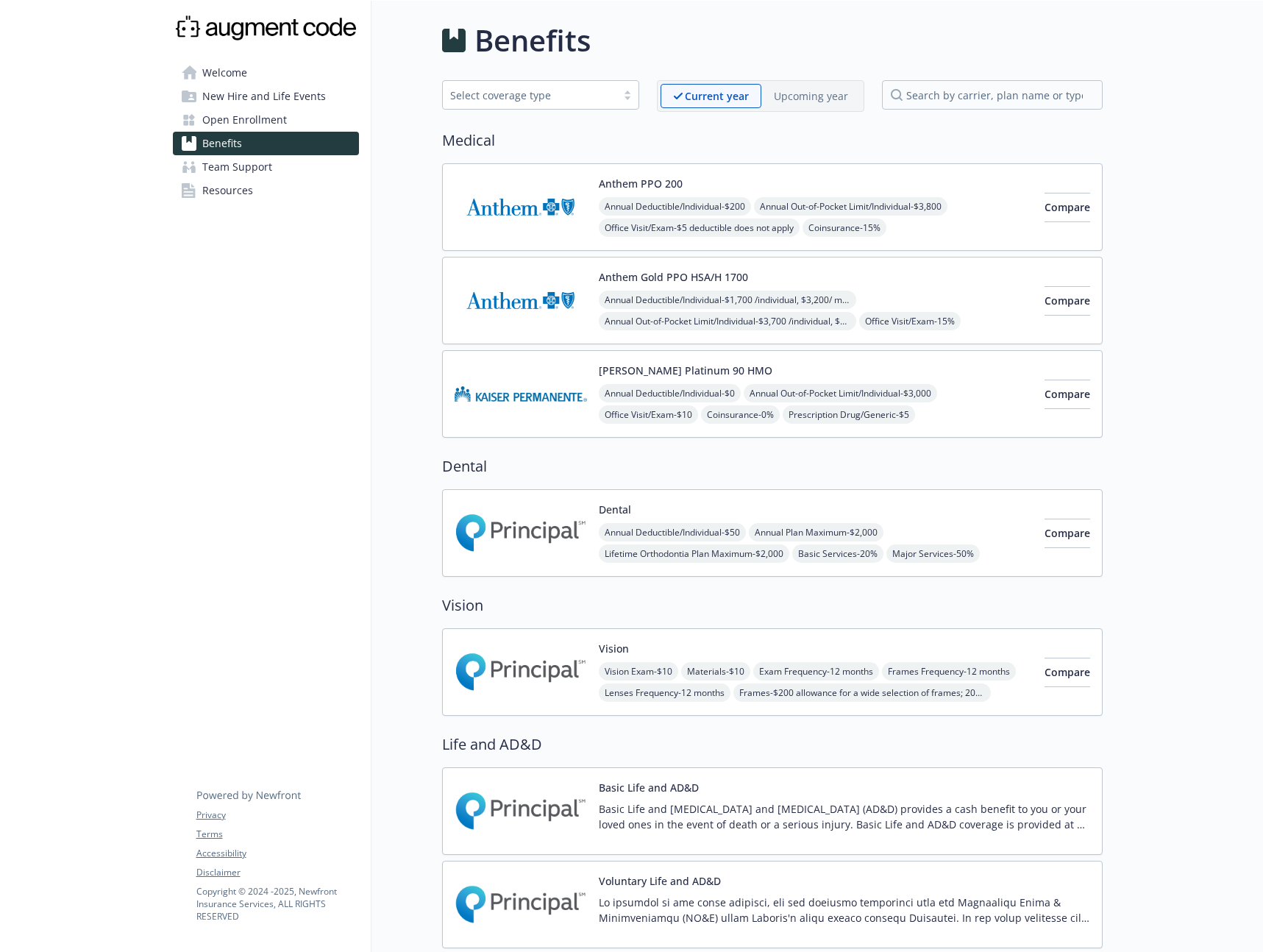
click at [805, 102] on p "Upcoming year" at bounding box center [811, 95] width 74 height 16
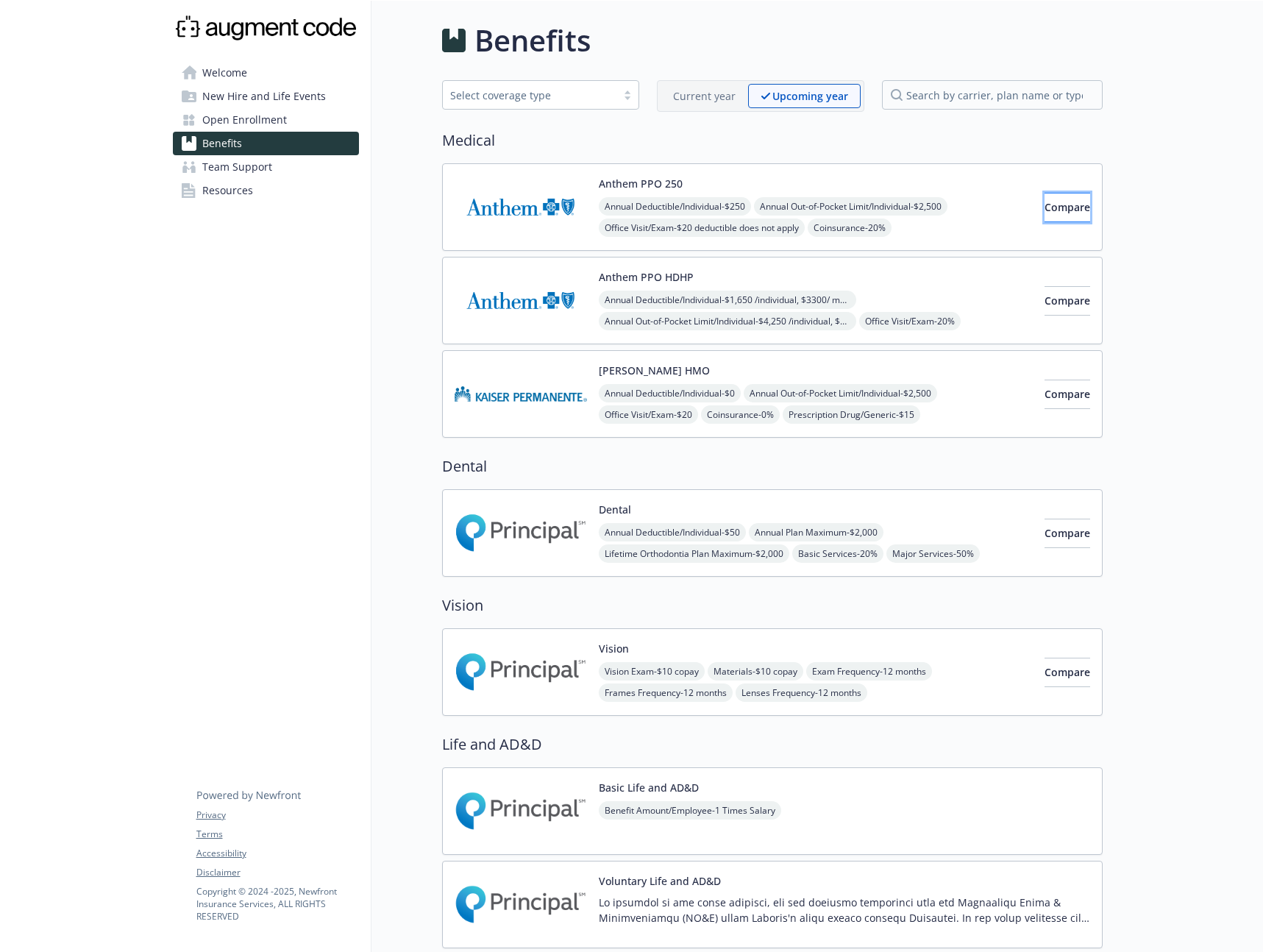
click at [1045, 210] on span "Compare" at bounding box center [1068, 207] width 46 height 14
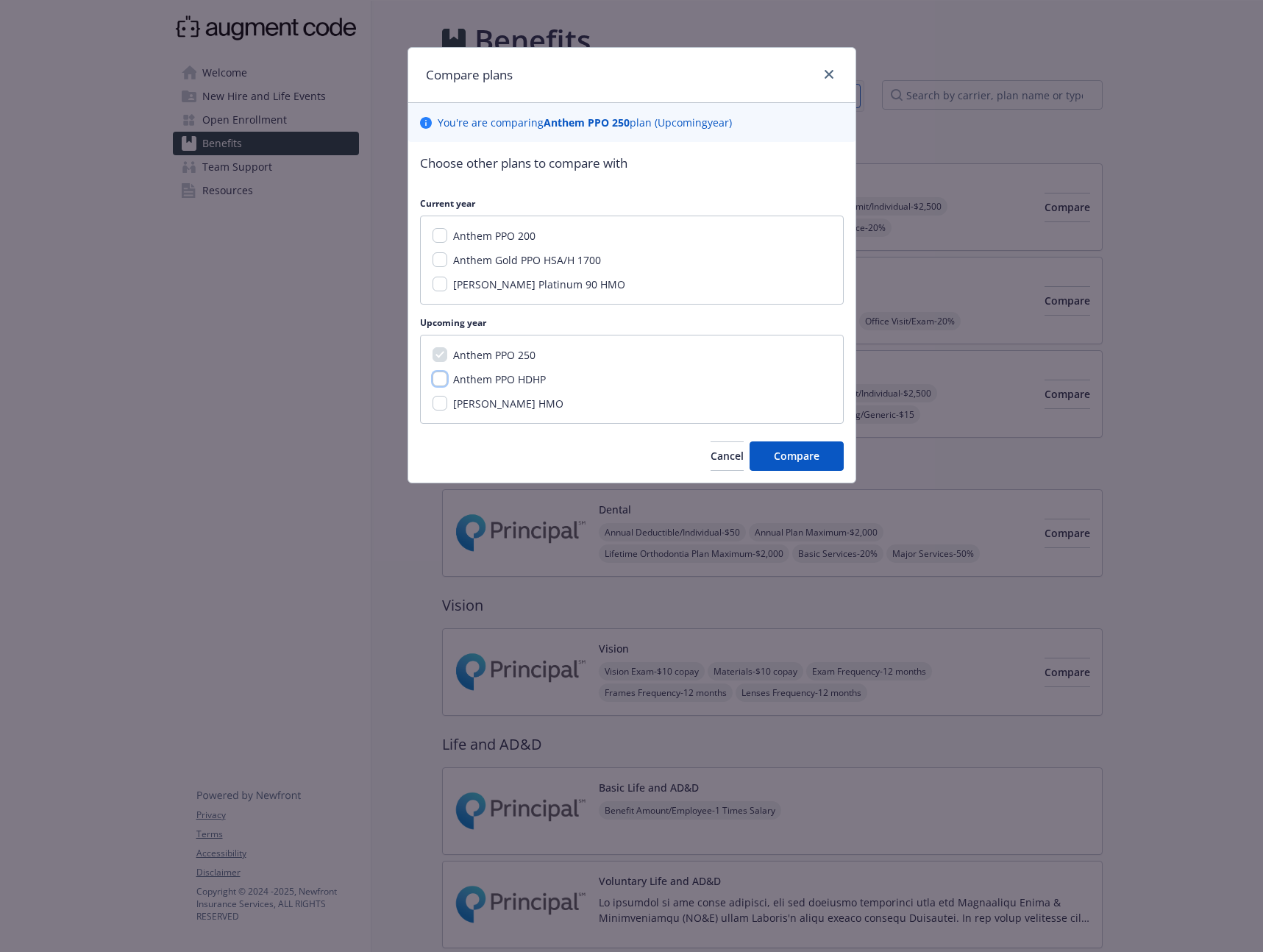
click at [445, 371] on input "Anthem PPO HDHP" at bounding box center [440, 379] width 15 height 15
checkbox input "true"
click at [824, 454] on button "Compare" at bounding box center [796, 456] width 94 height 30
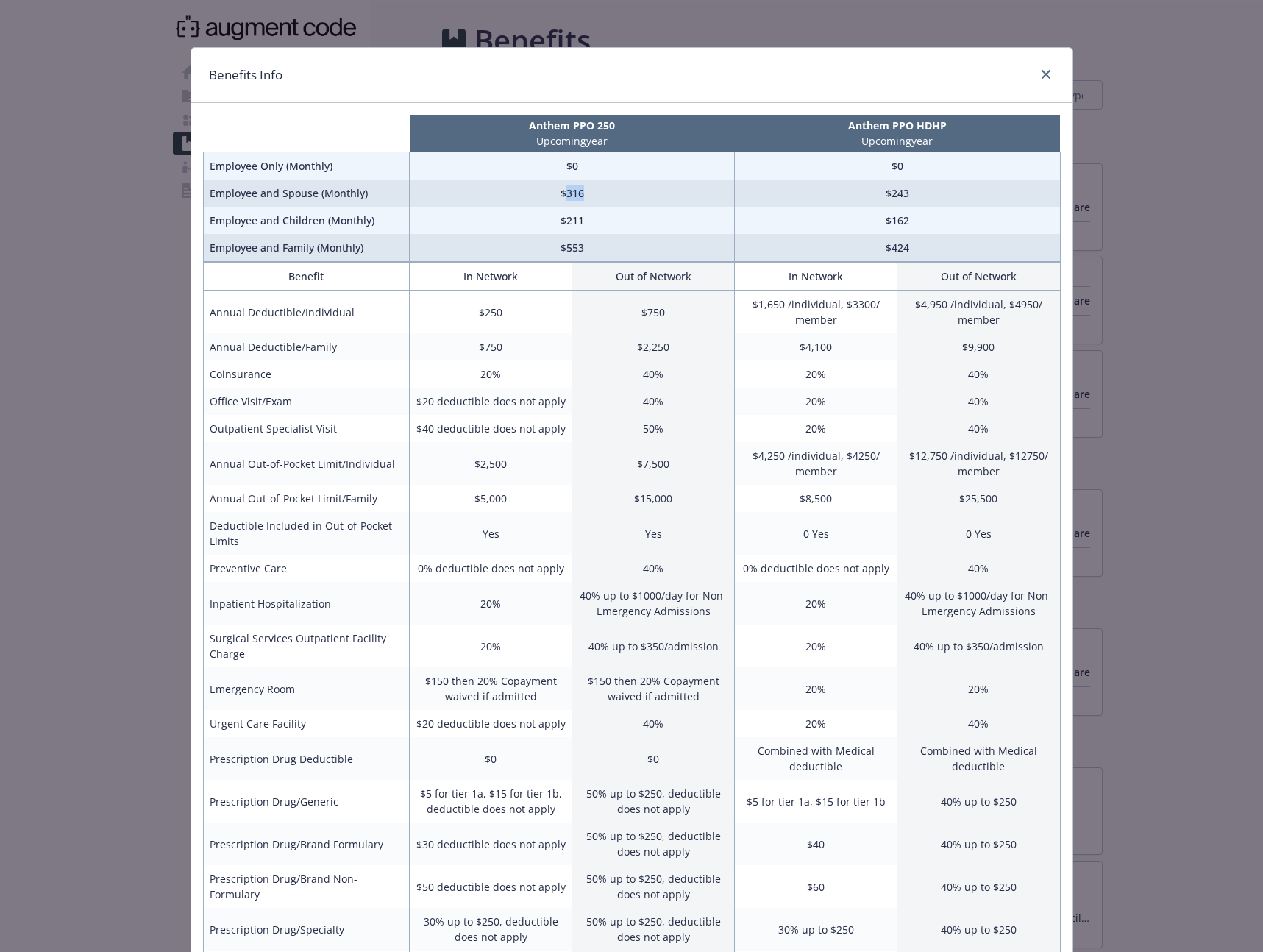
drag, startPoint x: 560, startPoint y: 195, endPoint x: 587, endPoint y: 192, distance: 27.2
click at [587, 192] on td "$316" at bounding box center [573, 192] width 325 height 27
copy td "316"
click at [1042, 72] on icon "close" at bounding box center [1046, 74] width 9 height 9
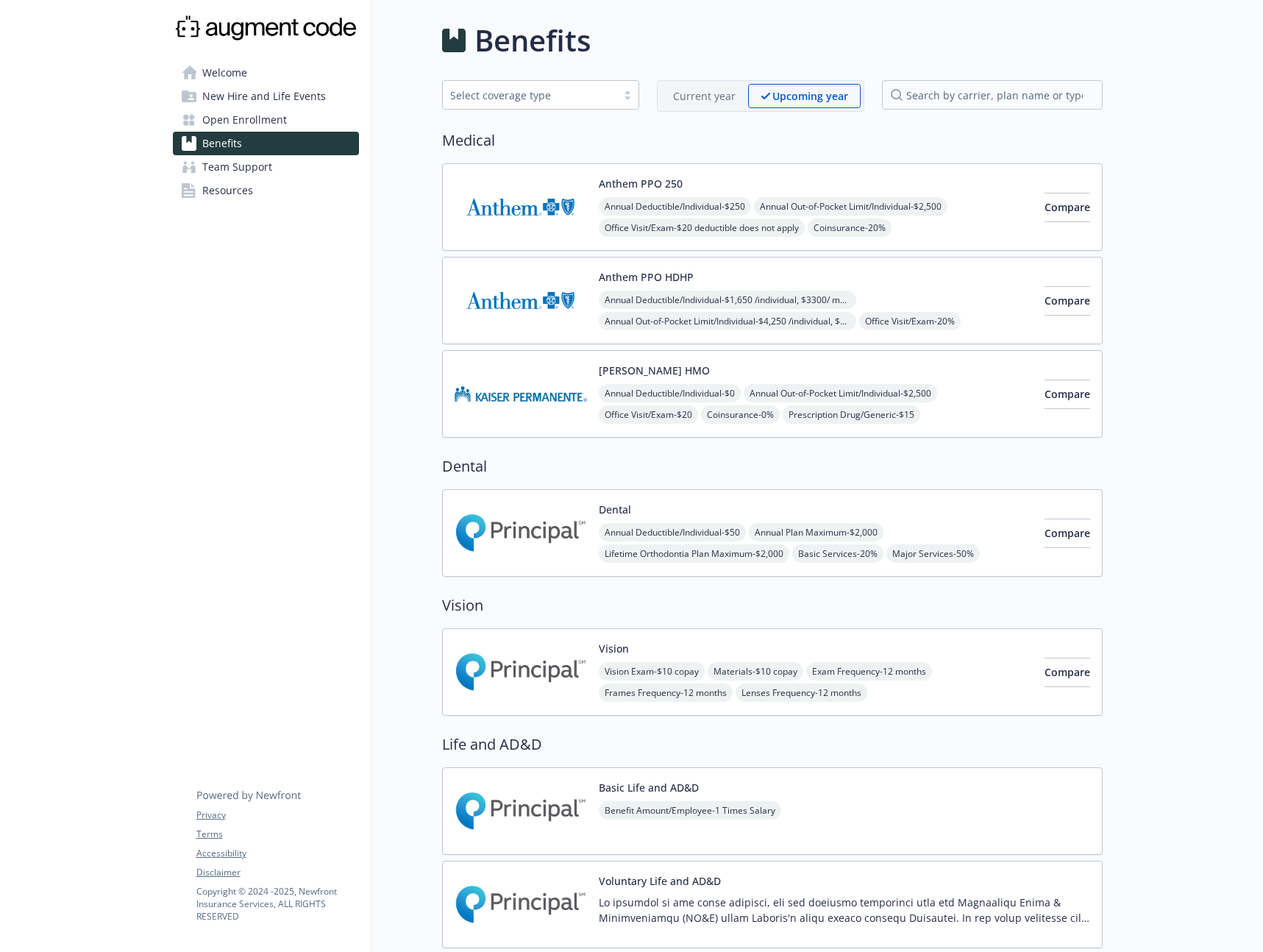
click at [554, 291] on img at bounding box center [520, 301] width 132 height 62
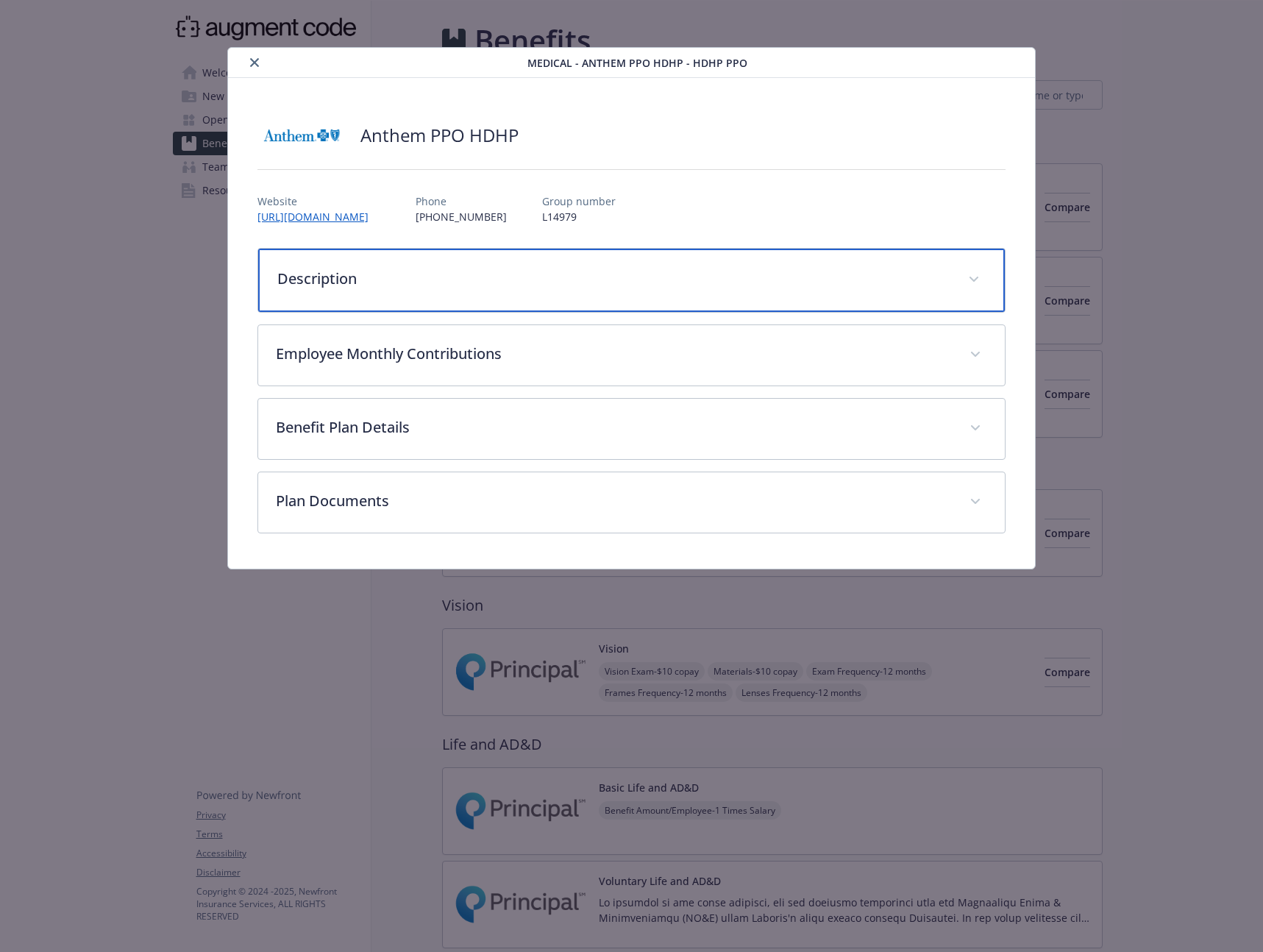
click at [454, 295] on div "Description" at bounding box center [631, 280] width 747 height 63
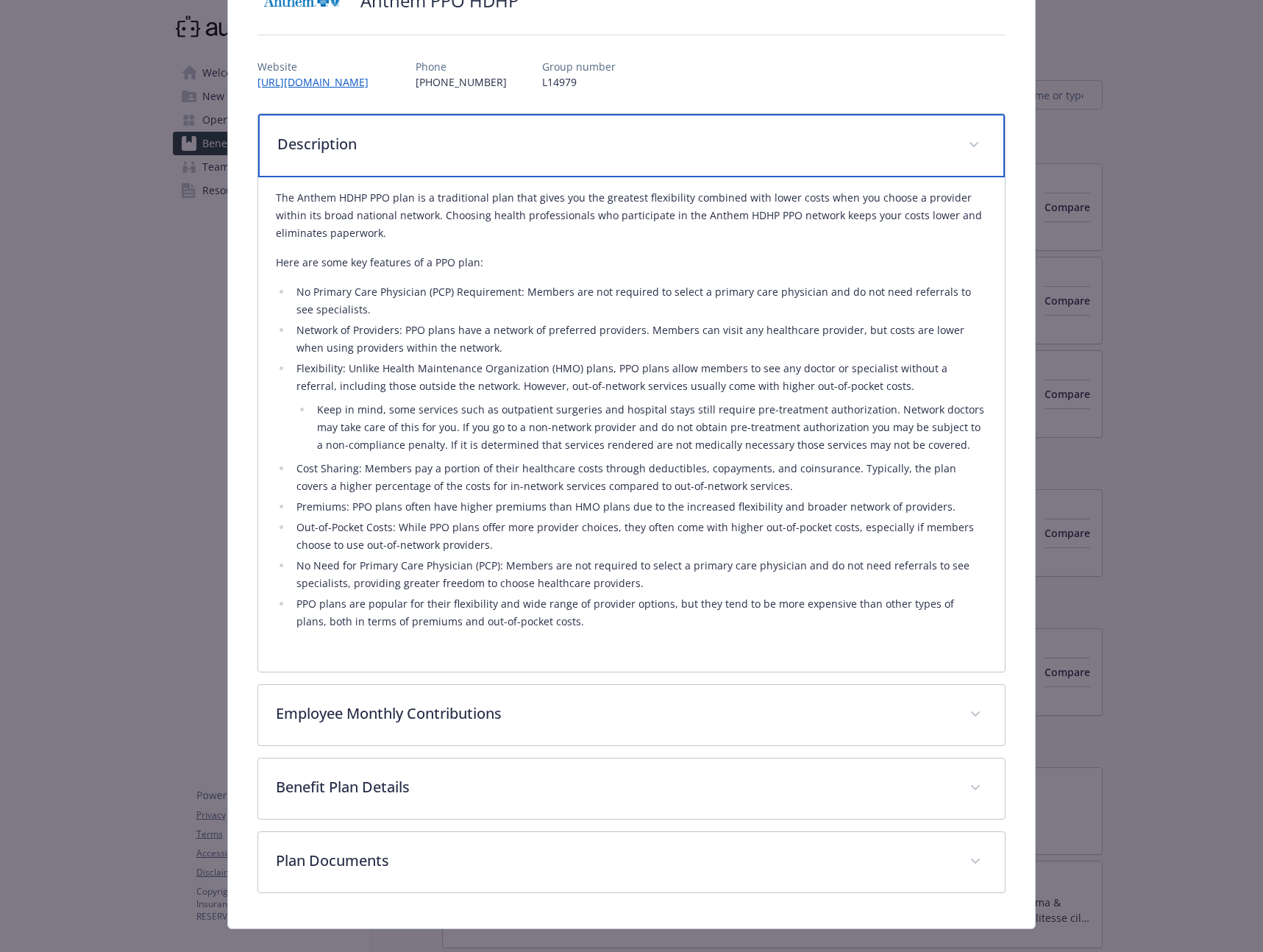
scroll to position [159, 0]
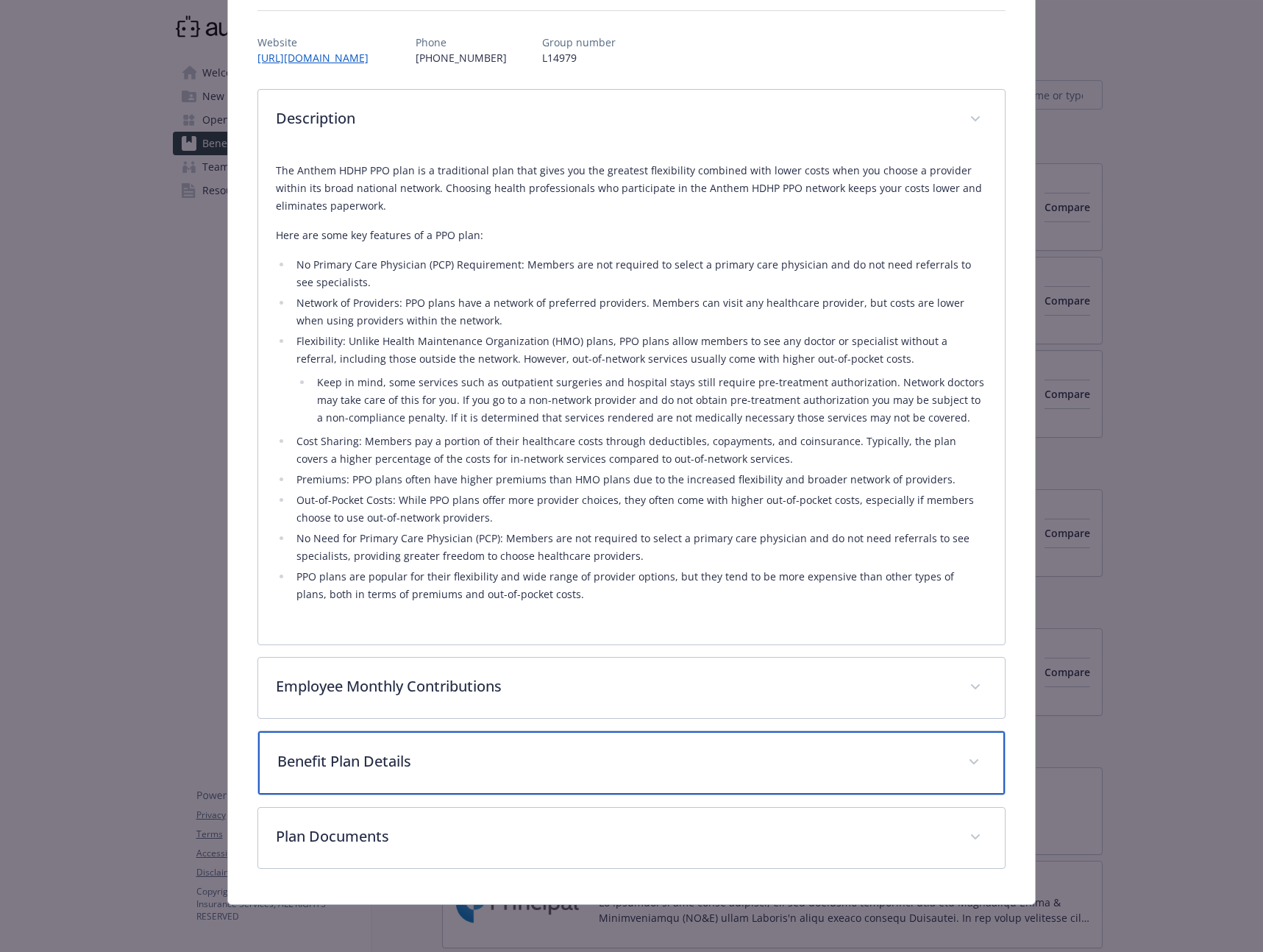
click at [391, 793] on div "Benefit Plan Details" at bounding box center [631, 762] width 747 height 63
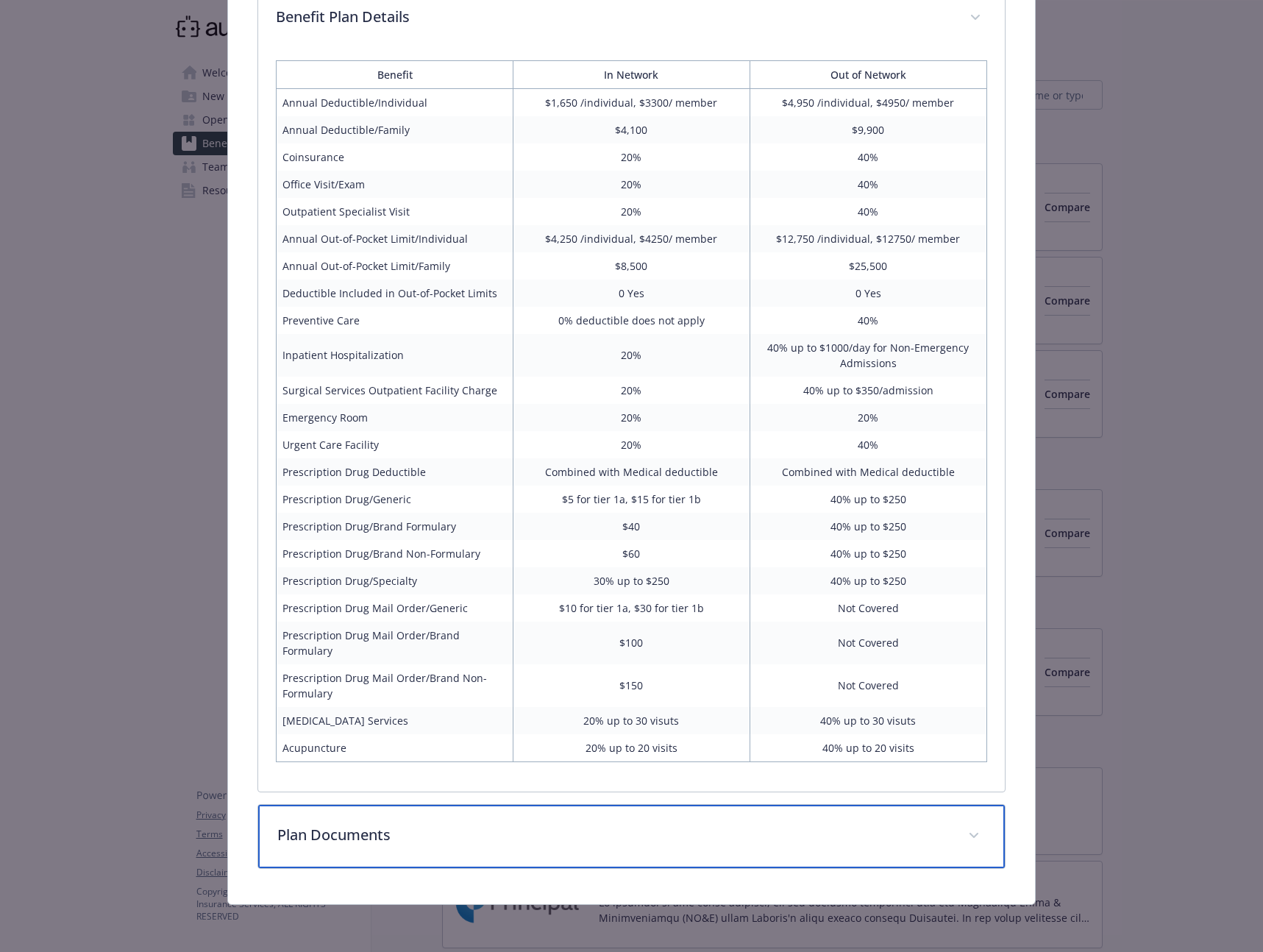
click at [372, 844] on p "Plan Documents" at bounding box center [614, 835] width 673 height 22
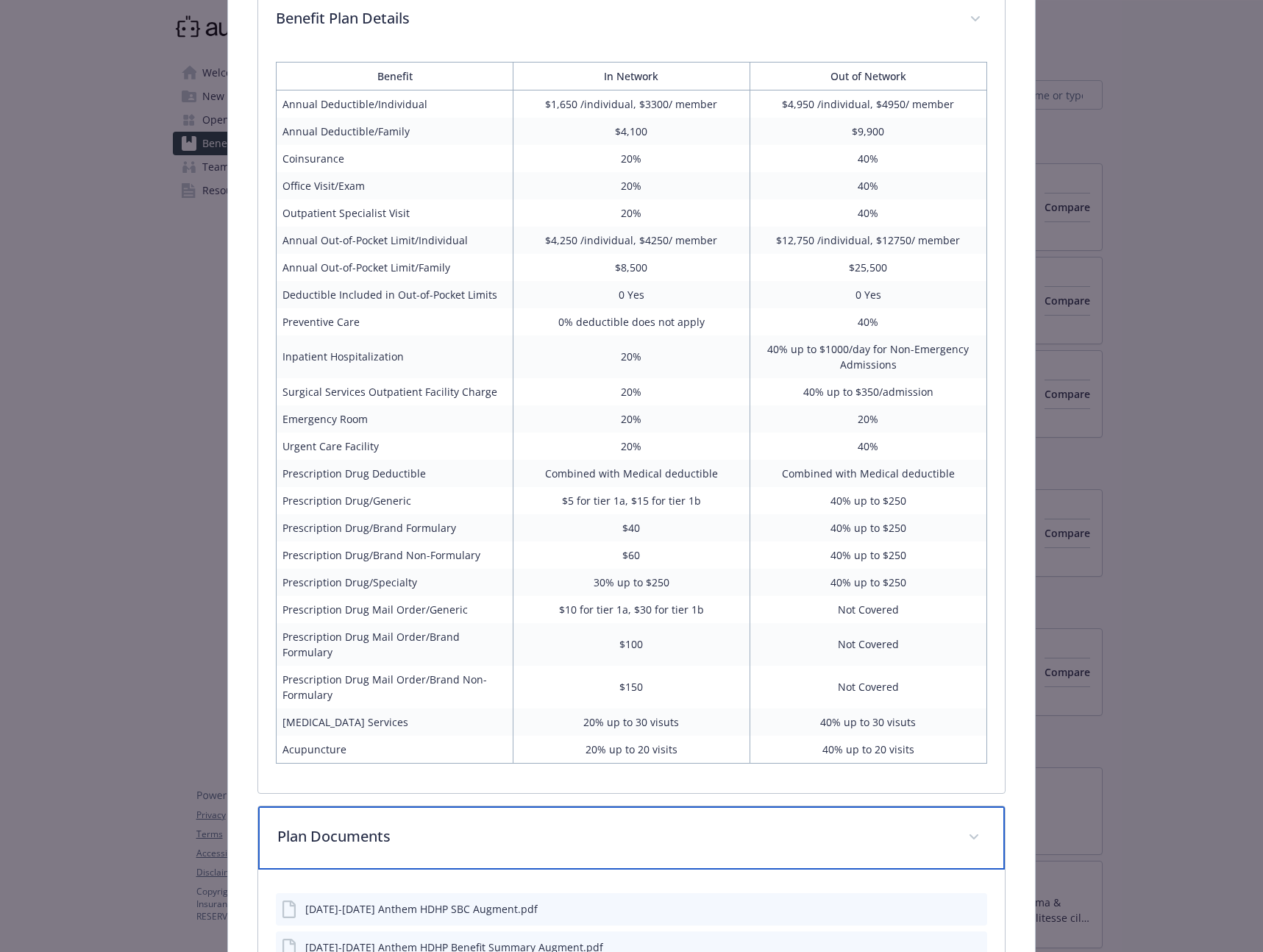
scroll to position [1025, 0]
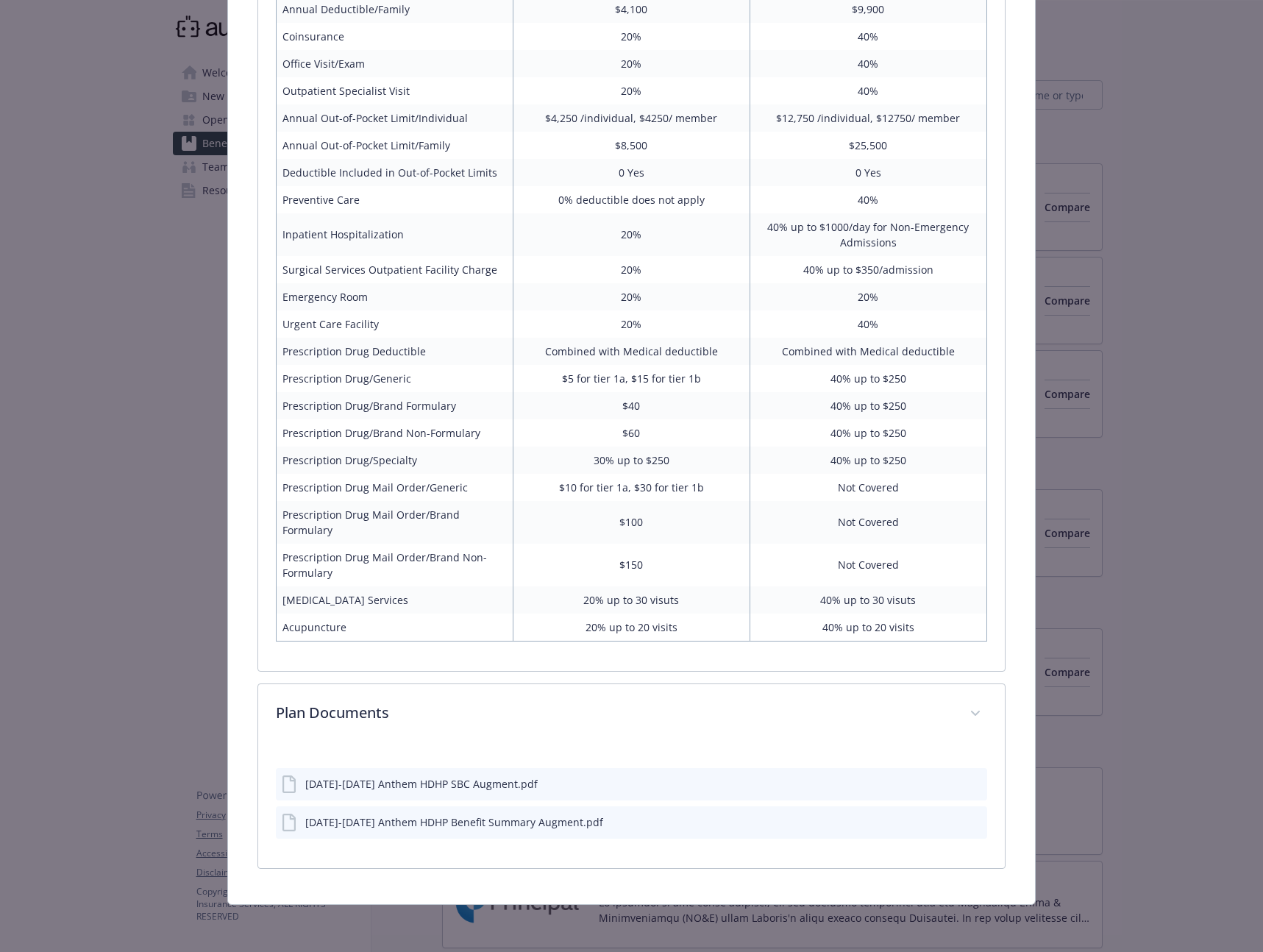
click at [482, 826] on div "[DATE]-[DATE] Anthem HDHP Benefit Summary Augment.pdf" at bounding box center [454, 821] width 298 height 16
click at [967, 822] on icon "preview file" at bounding box center [974, 821] width 13 height 11
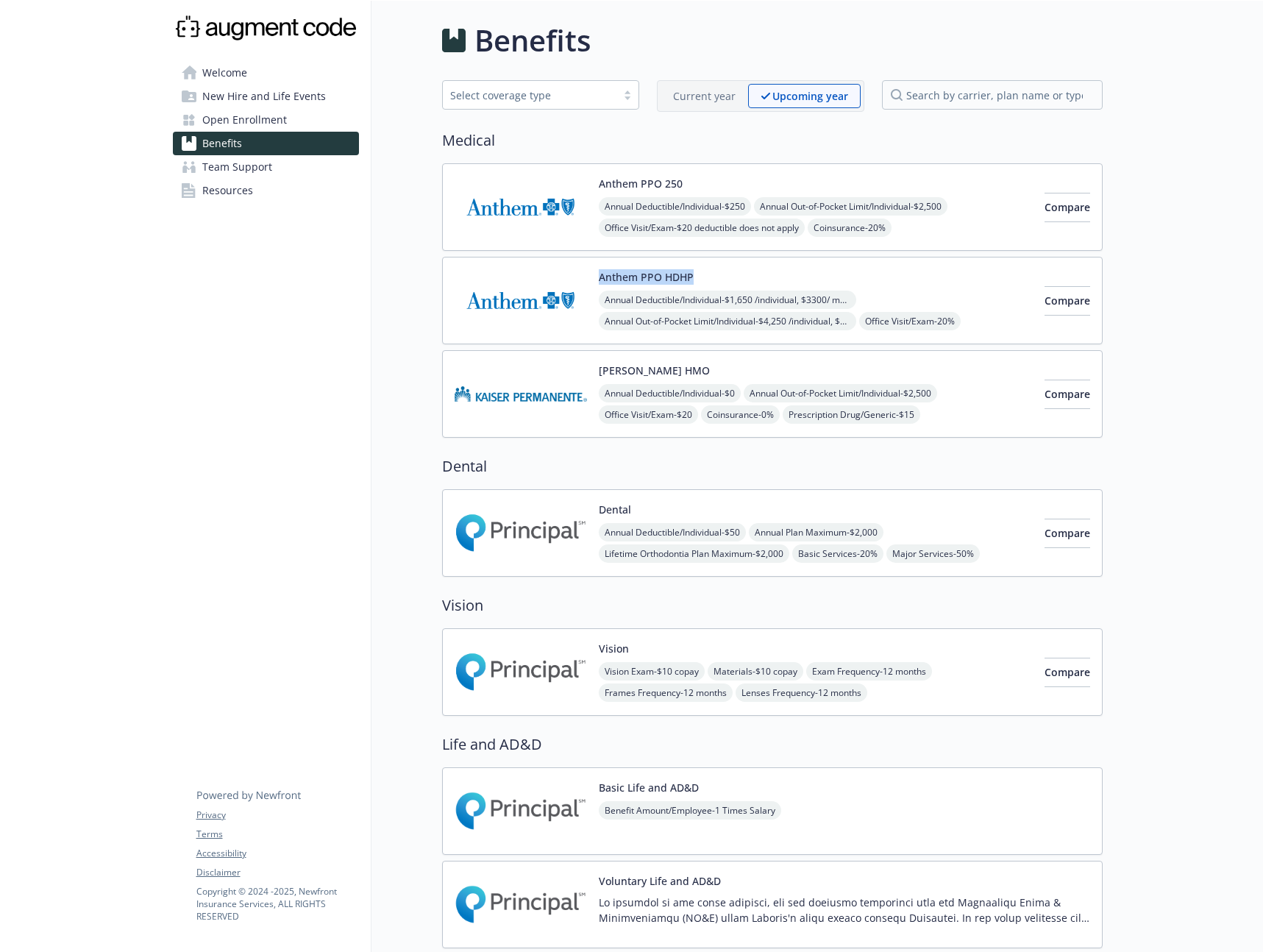
drag, startPoint x: 698, startPoint y: 278, endPoint x: 595, endPoint y: 281, distance: 103.0
click at [595, 281] on div "Anthem PPO HDHP Annual Deductible/Individual - $1,650 /individual, $3300/ membe…" at bounding box center [744, 301] width 578 height 62
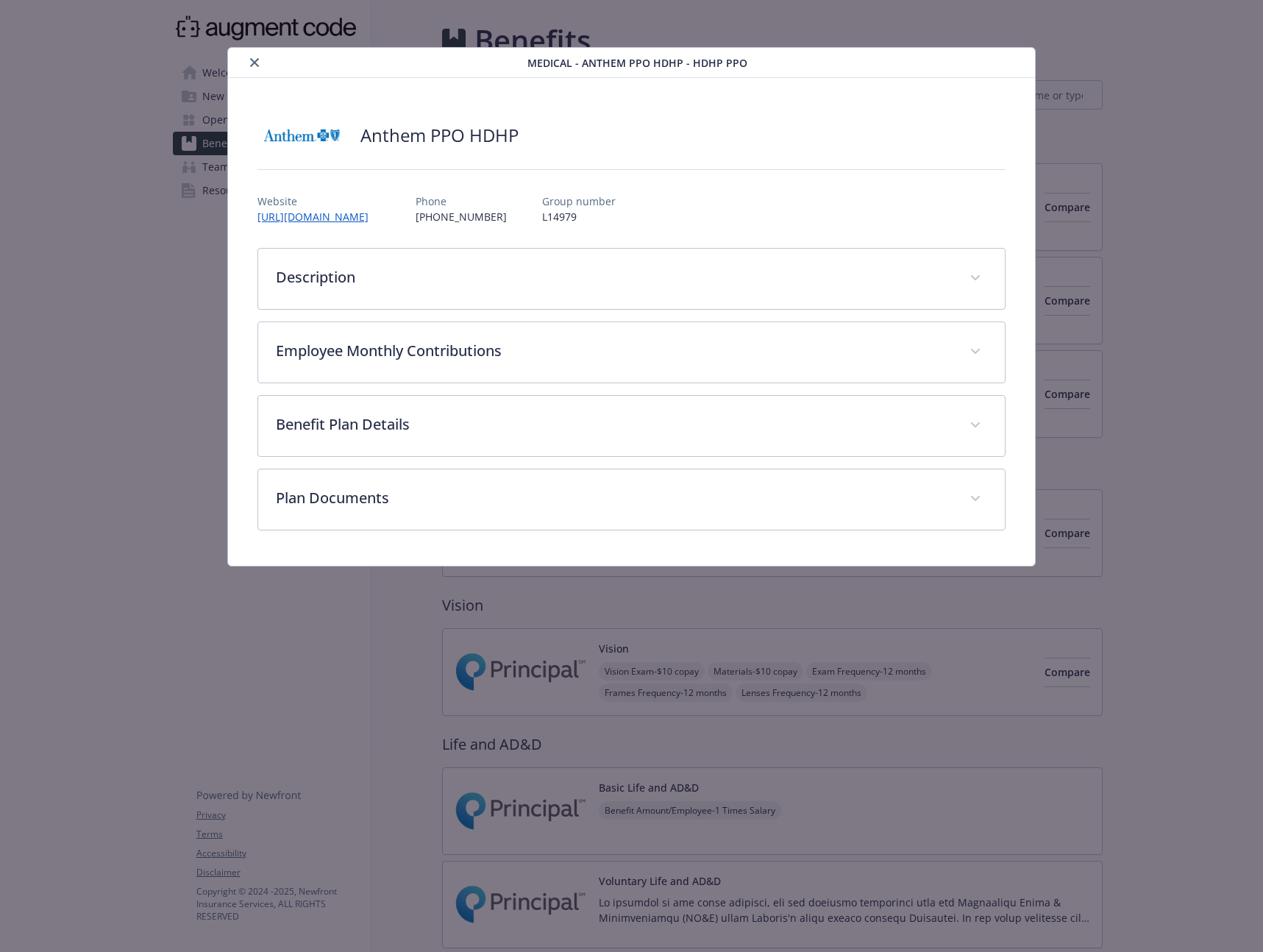
click at [498, 120] on div "Anthem PPO HDHP" at bounding box center [631, 136] width 749 height 44
click at [482, 137] on h2 "Anthem PPO HDHP" at bounding box center [440, 136] width 159 height 25
click at [482, 137] on h2 "Anthem PPO HDHP" at bounding box center [440, 136] width 159 height 25
copy h2 "Anthem PPO HDHP"
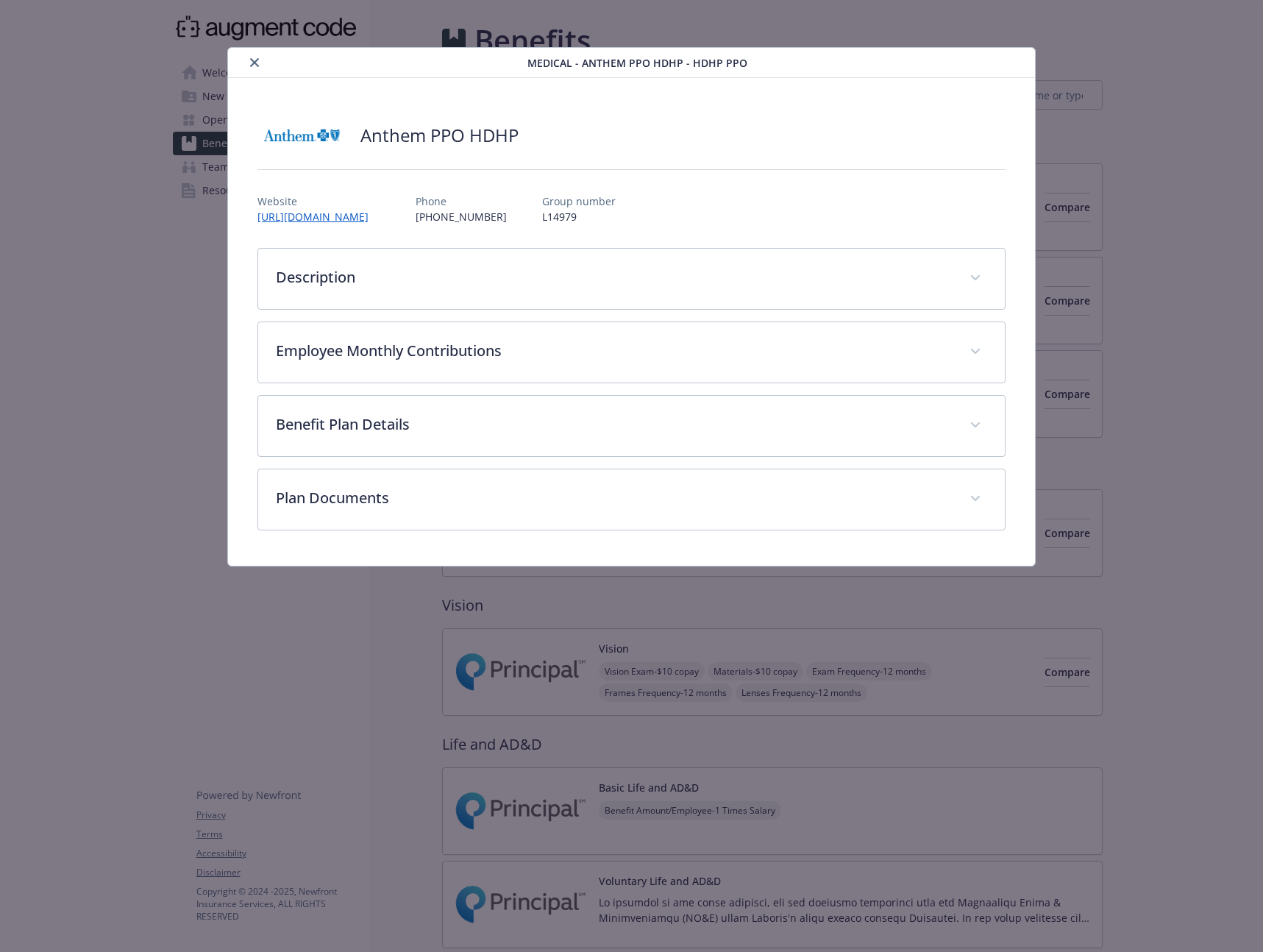
click at [267, 60] on div "details for plan Medical - Anthem PPO HDHP - HDHP PPO" at bounding box center [380, 62] width 293 height 17
click at [257, 65] on icon "close" at bounding box center [254, 62] width 9 height 9
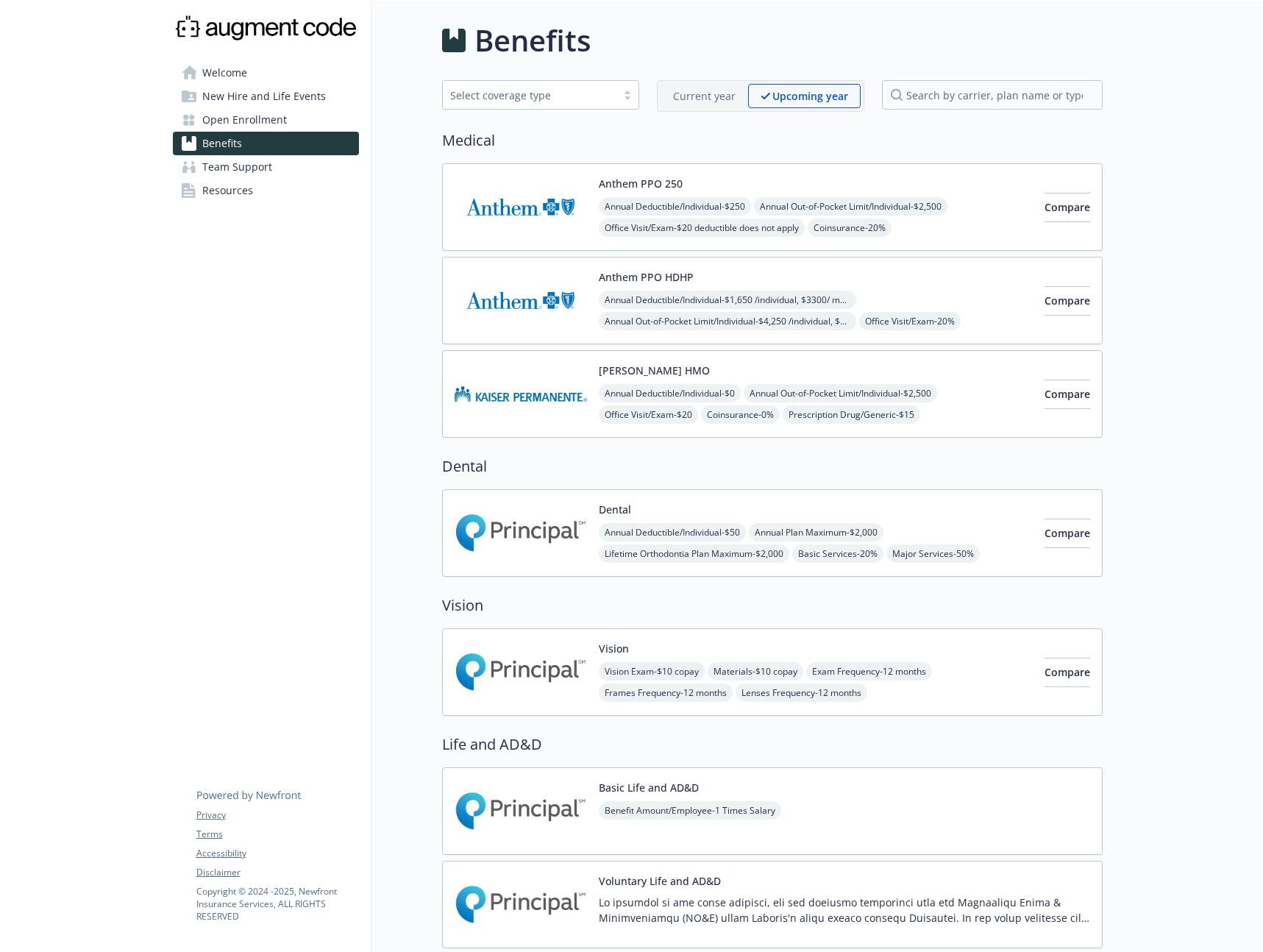
click at [700, 99] on p "Current year" at bounding box center [704, 95] width 62 height 16
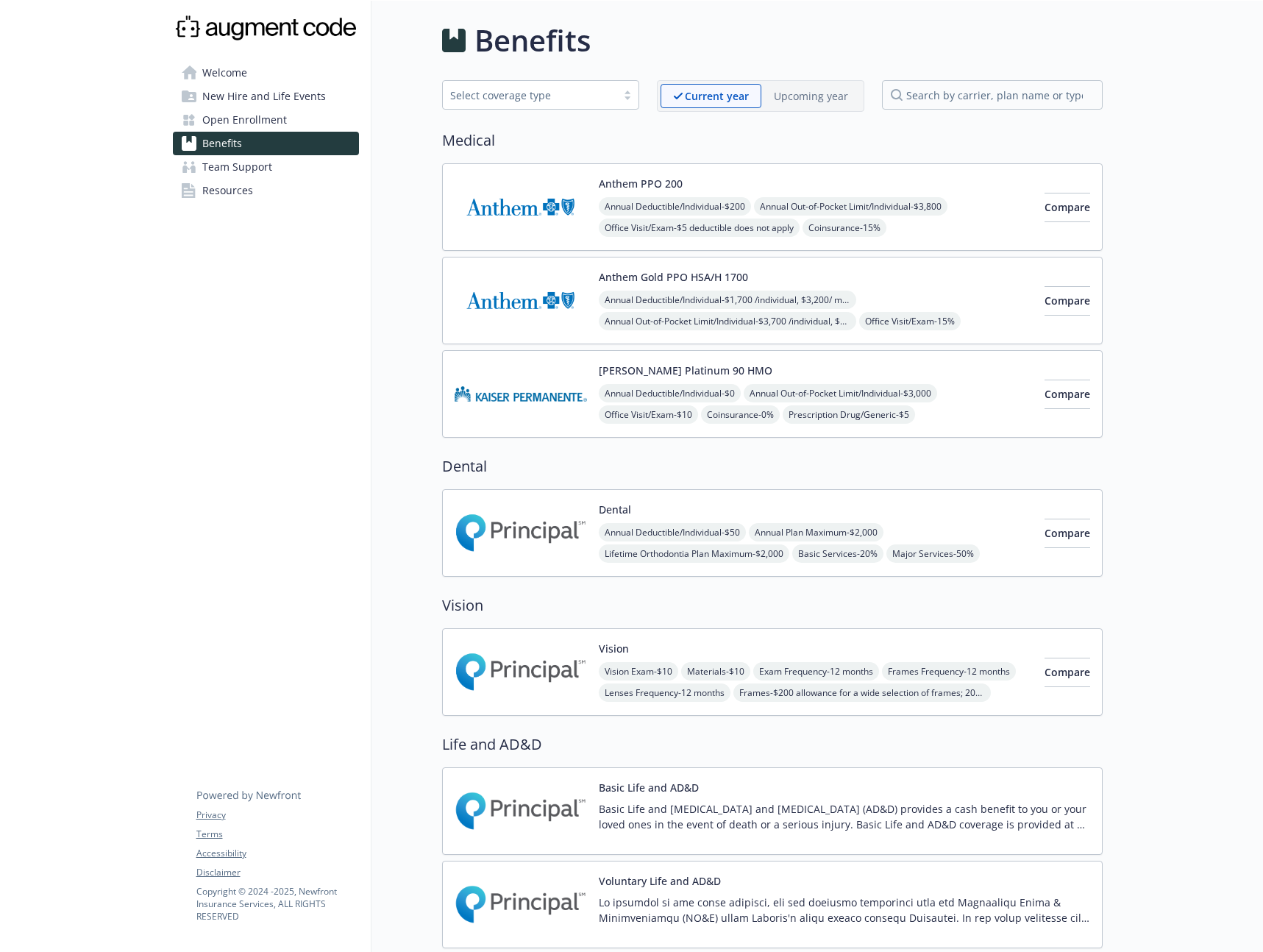
click at [704, 96] on p "Current year" at bounding box center [717, 95] width 64 height 16
click at [789, 104] on div "Upcoming year" at bounding box center [811, 96] width 99 height 25
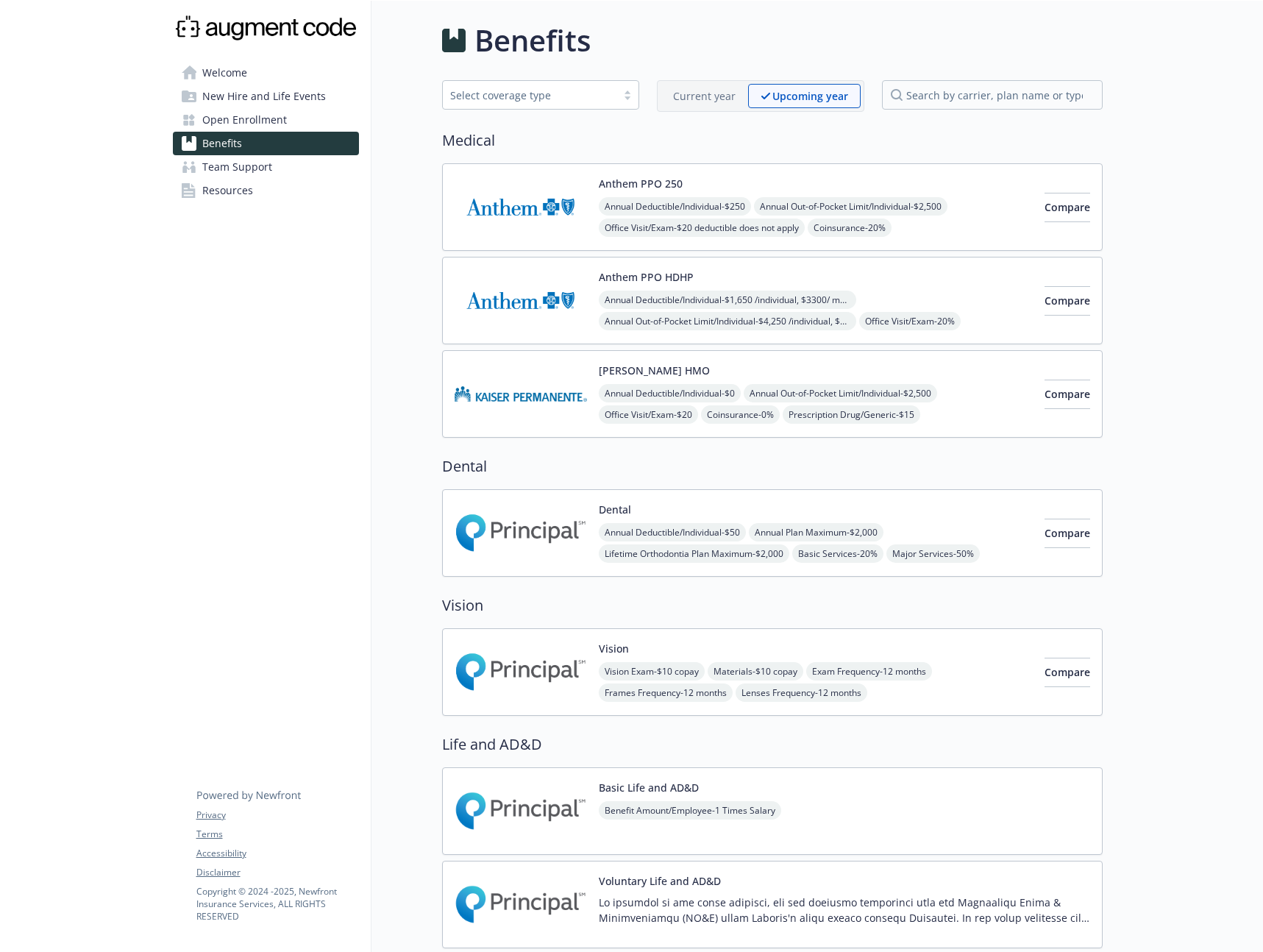
click at [751, 102] on div "Upcoming year" at bounding box center [804, 96] width 113 height 25
click at [732, 96] on p "Current year" at bounding box center [704, 95] width 62 height 16
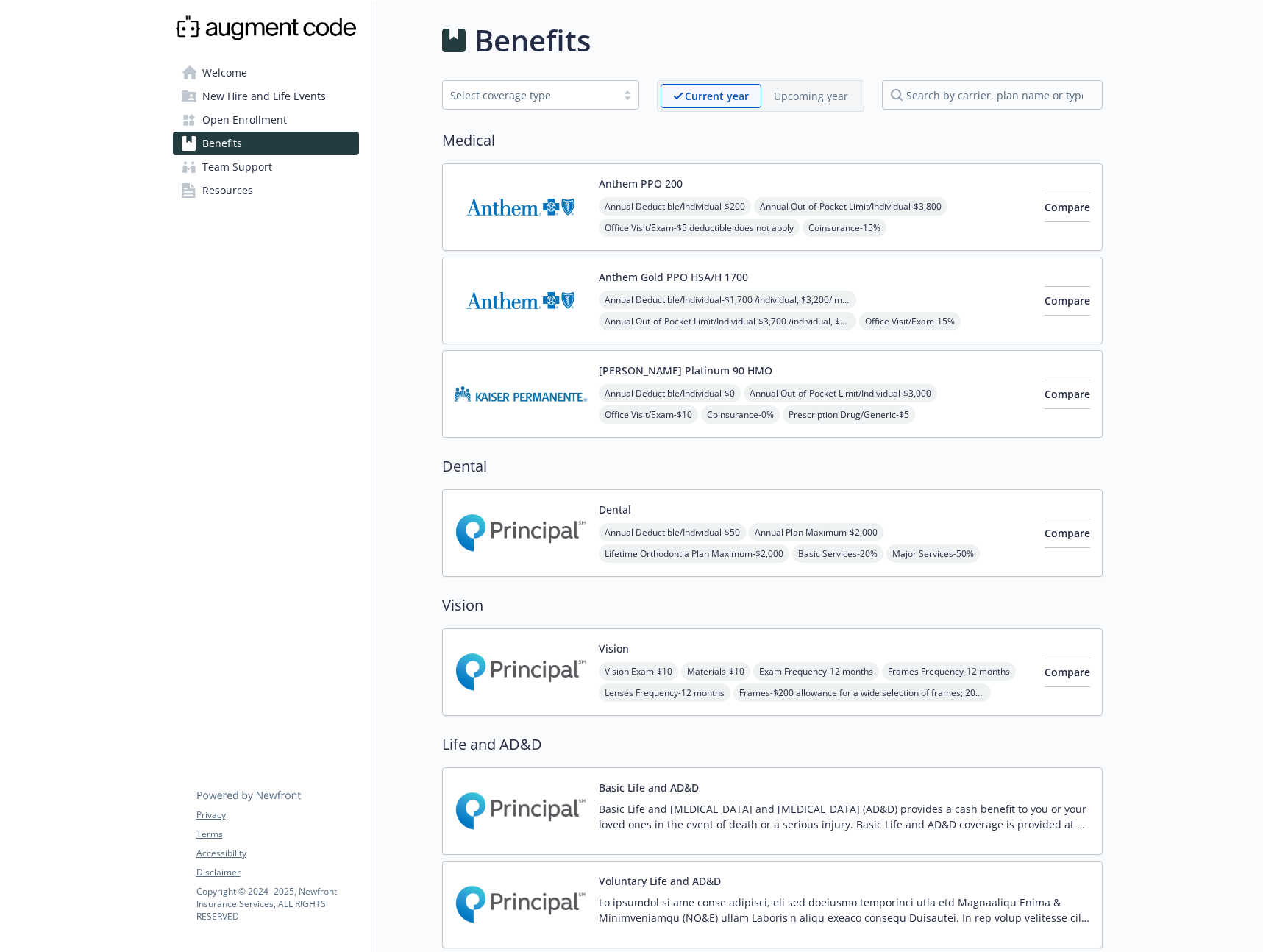
click at [814, 102] on p "Upcoming year" at bounding box center [811, 95] width 74 height 16
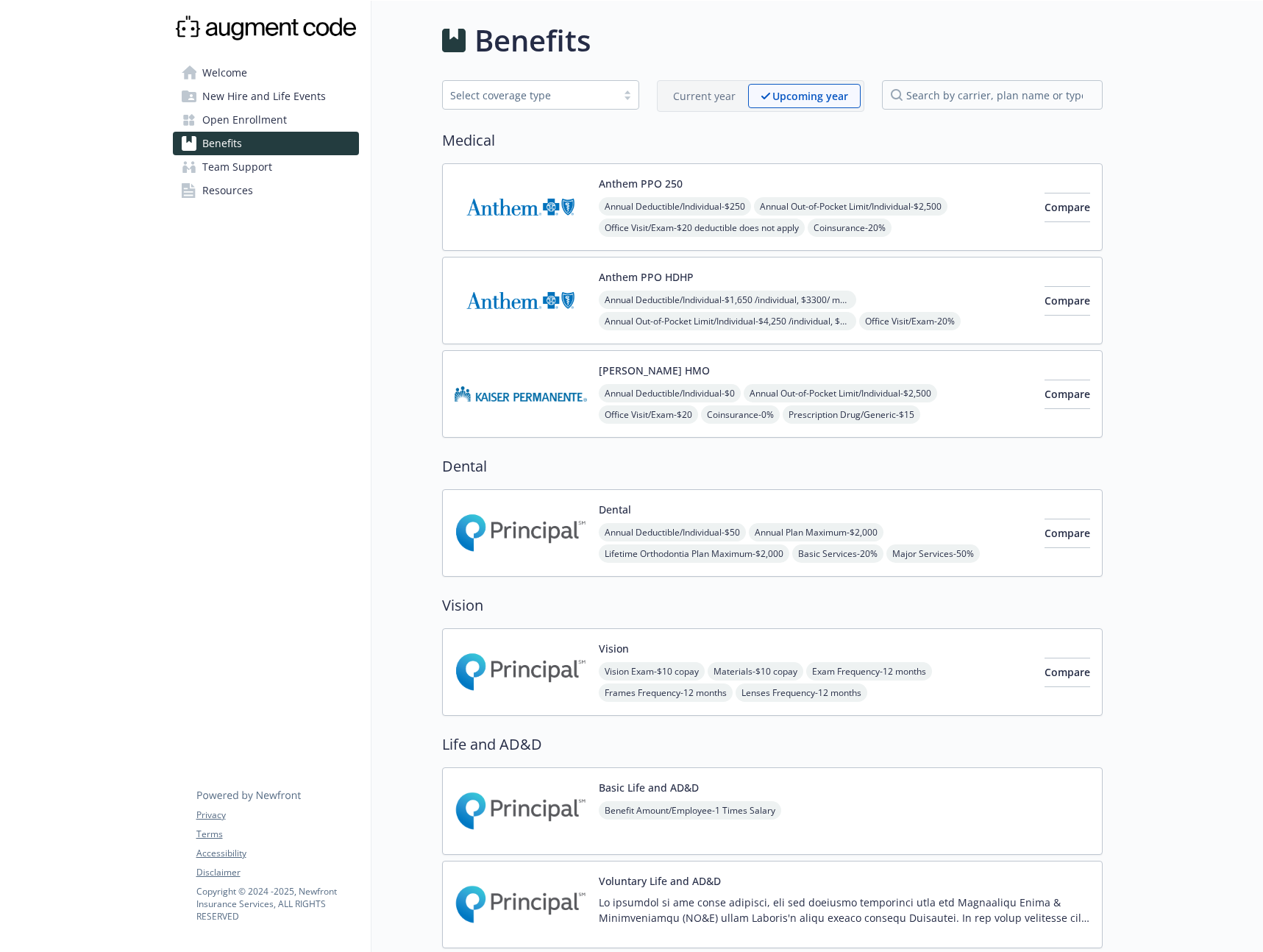
click at [724, 105] on div "Current year" at bounding box center [704, 96] width 88 height 25
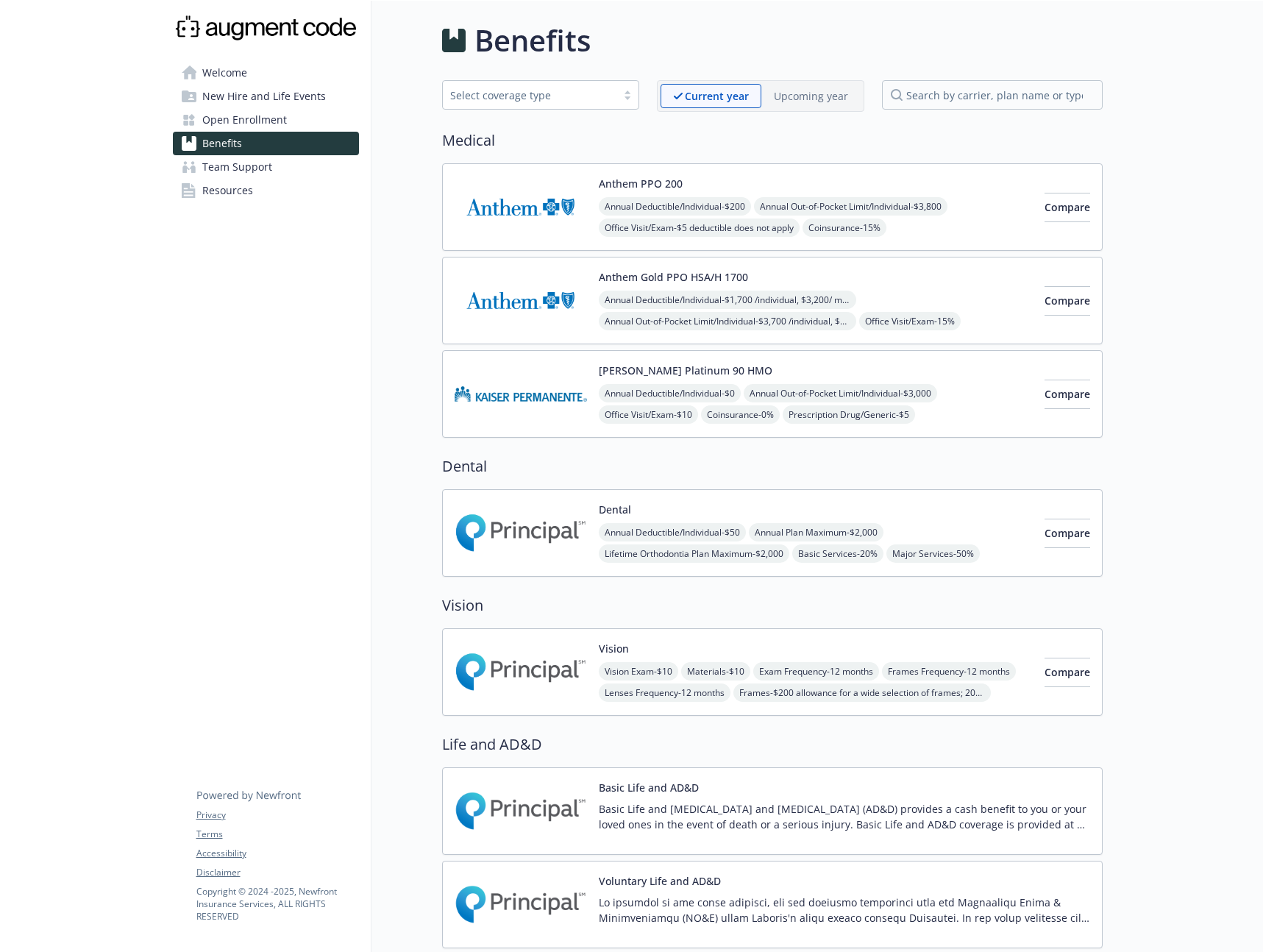
click at [822, 106] on div "Upcoming year" at bounding box center [811, 96] width 99 height 25
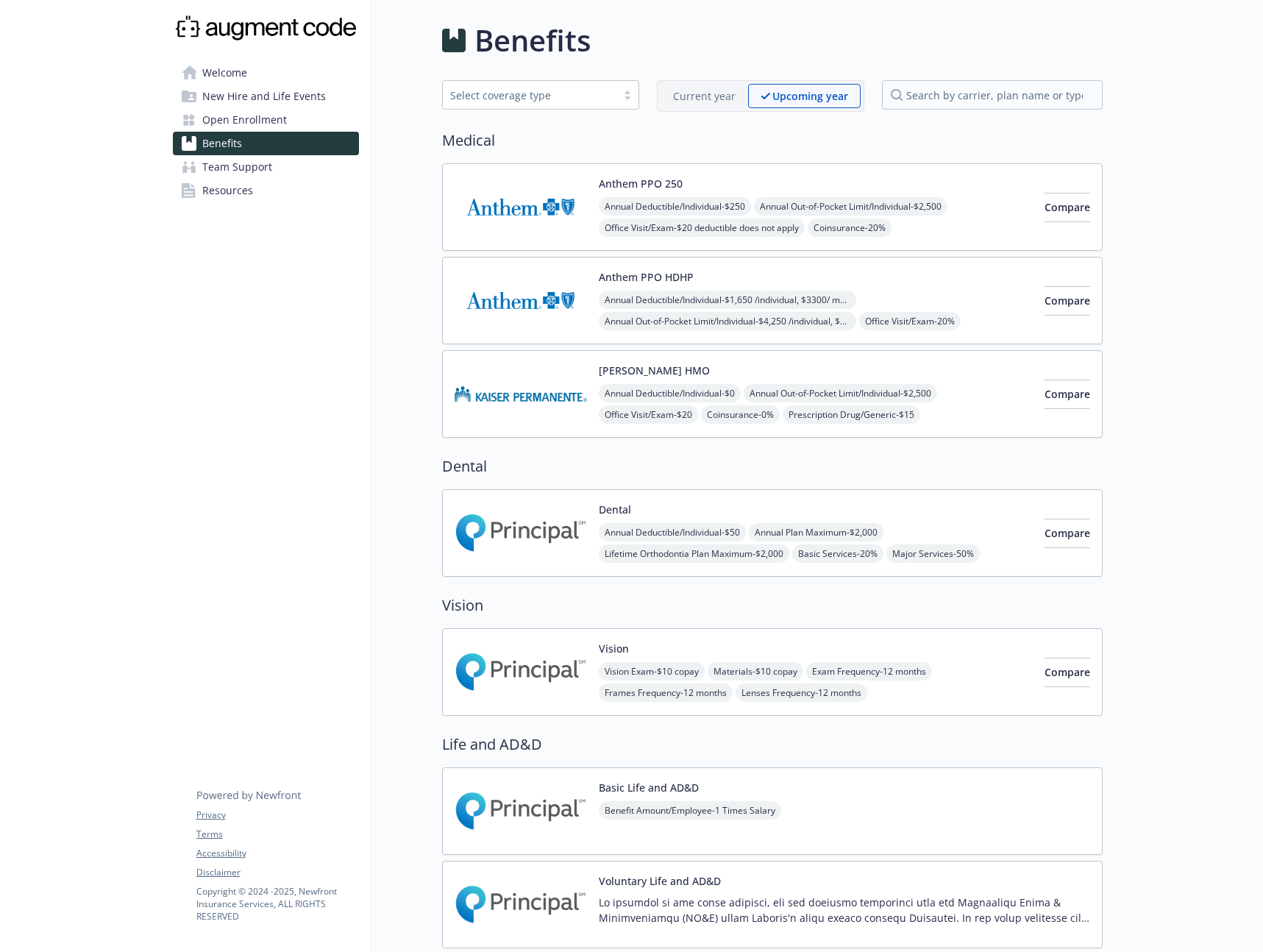
click at [246, 559] on div "Welcome New Hire and Life Events Open Enrollment Benefits Team Support Resource…" at bounding box center [266, 876] width 210 height 1750
